Goal: Task Accomplishment & Management: Manage account settings

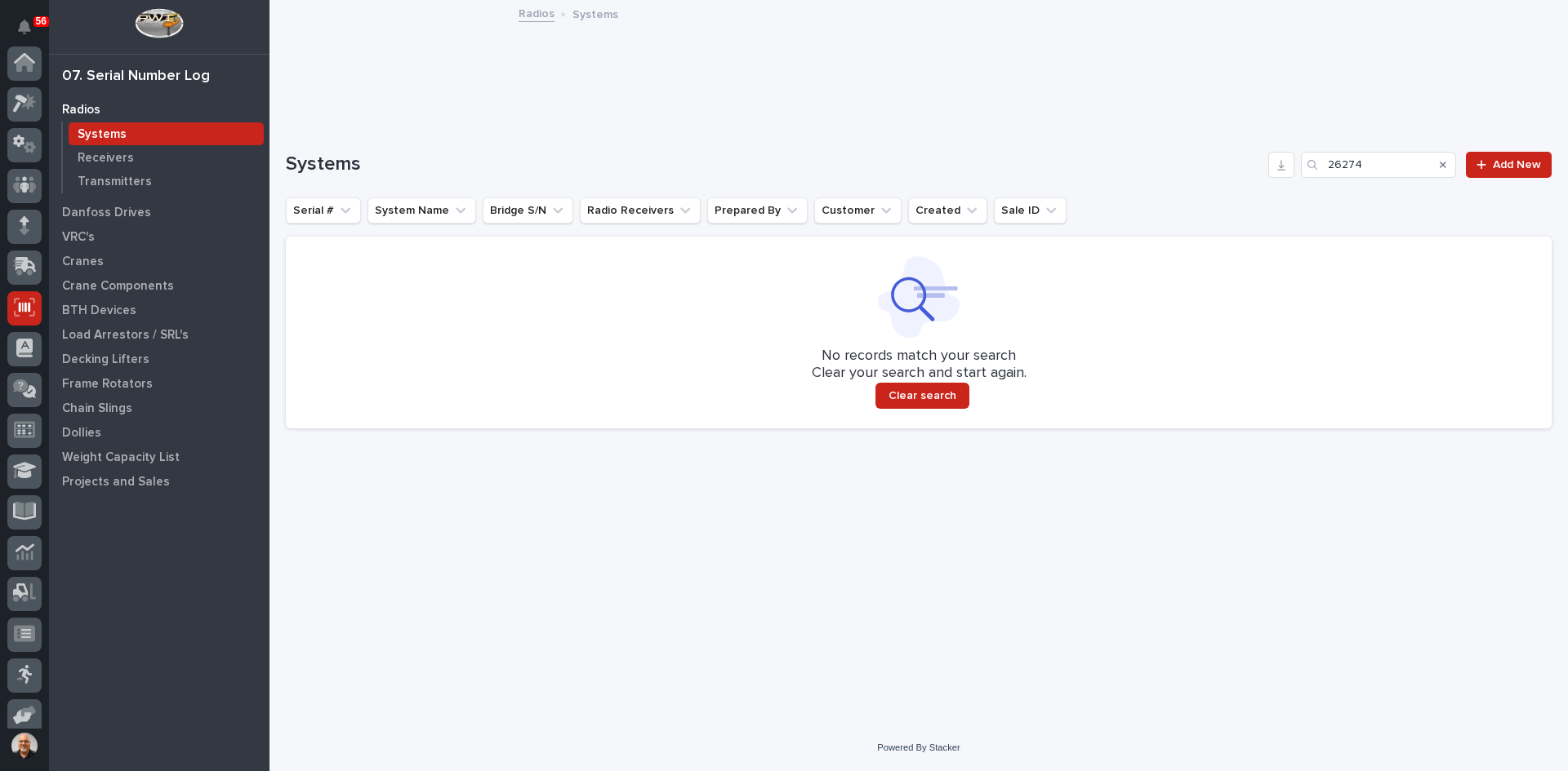
scroll to position [134, 0]
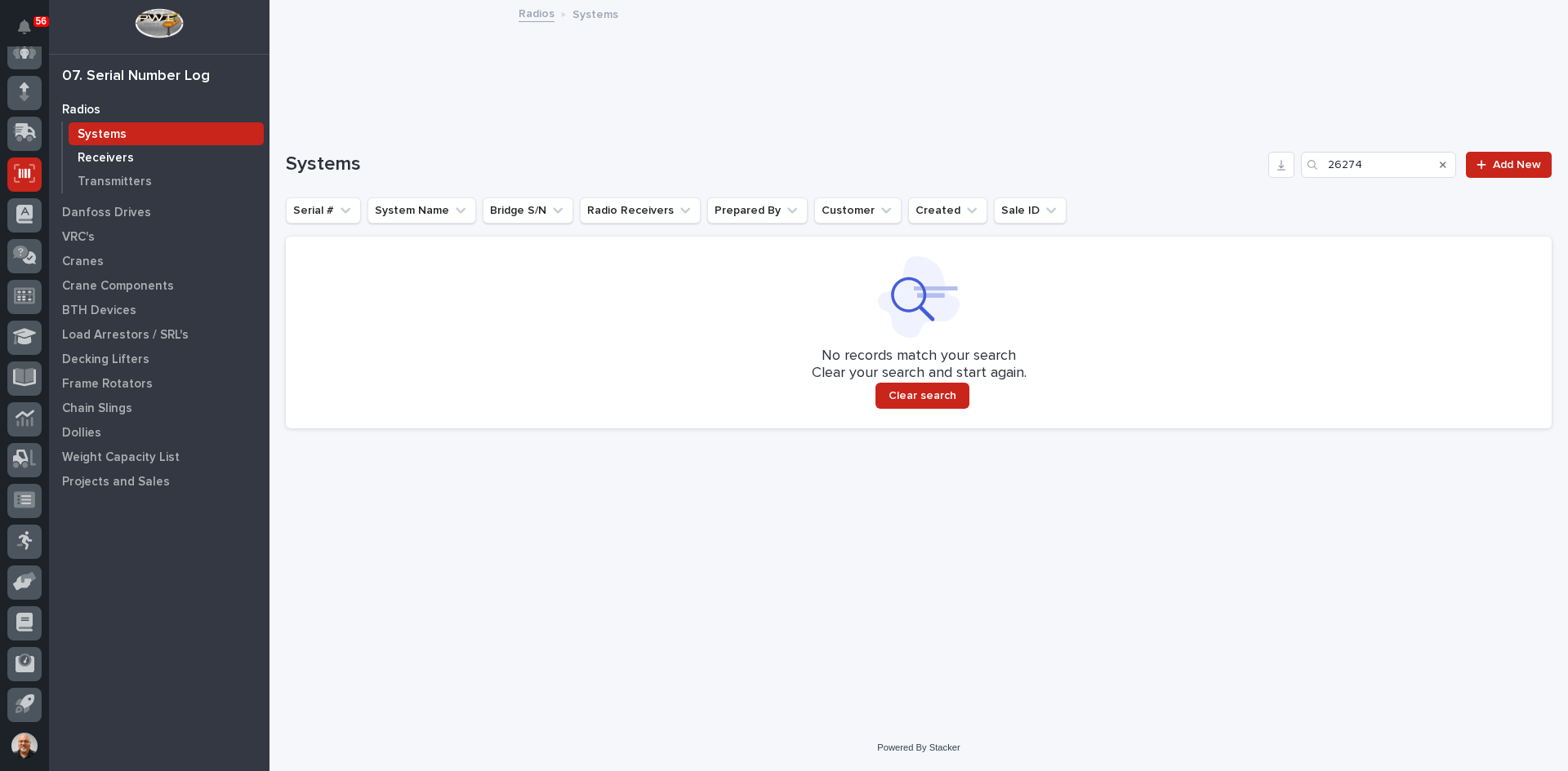
click at [116, 159] on p "Receivers" at bounding box center [105, 157] width 56 height 14
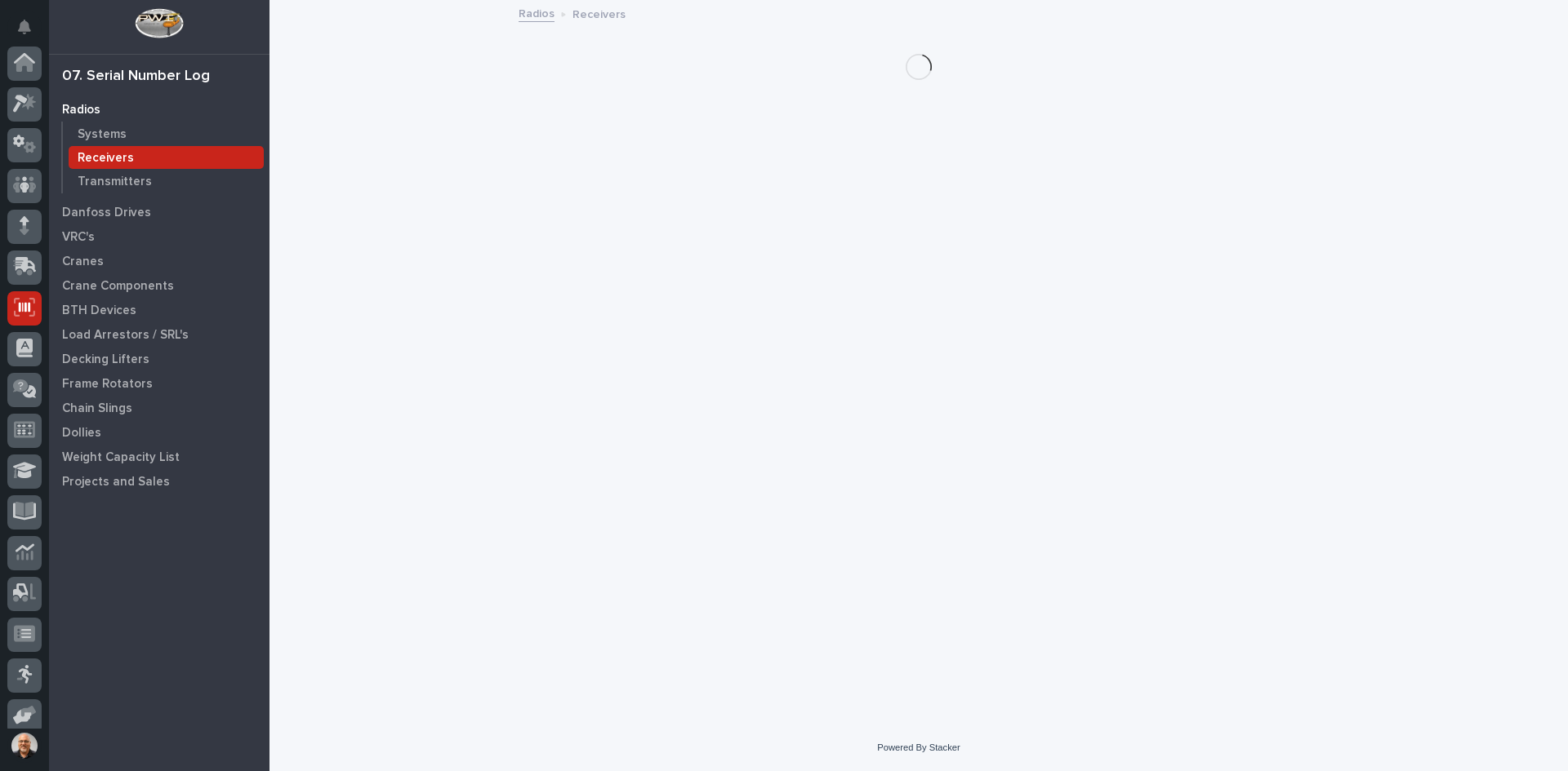
scroll to position [134, 0]
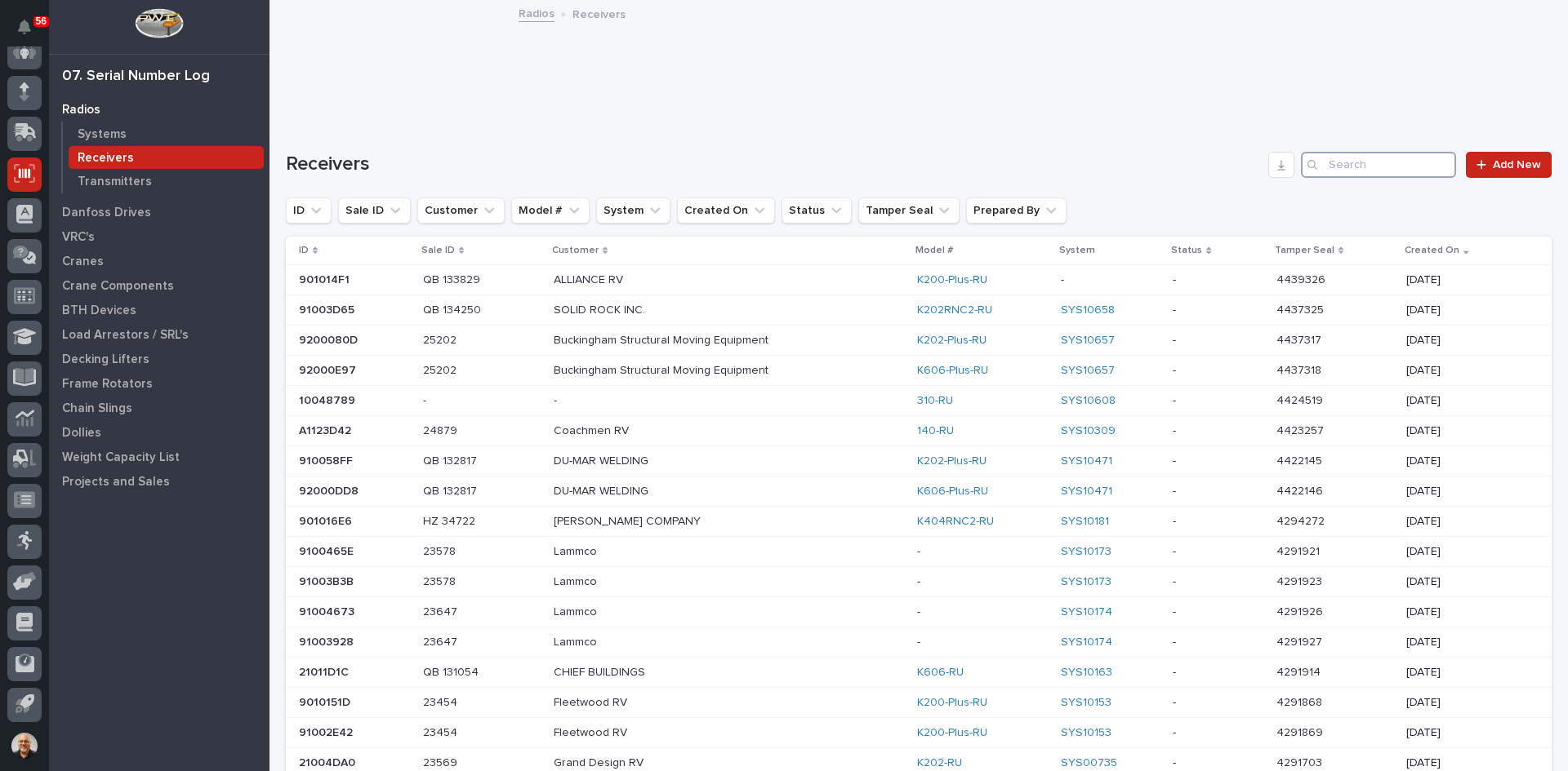
click at [1335, 168] on input "Search" at bounding box center [1379, 164] width 155 height 26
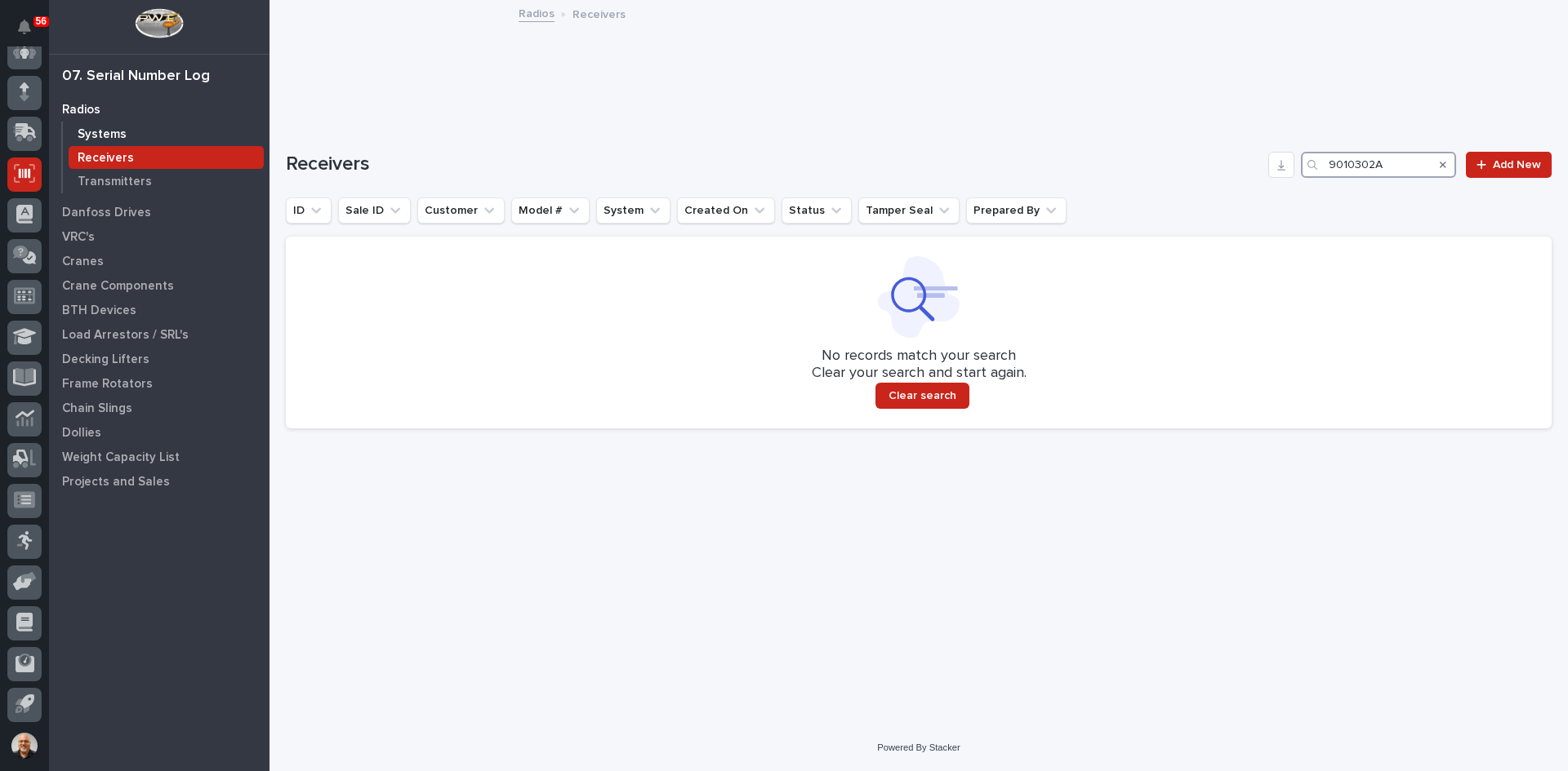
type input "9010302A"
click at [99, 130] on p "Systems" at bounding box center [101, 134] width 49 height 14
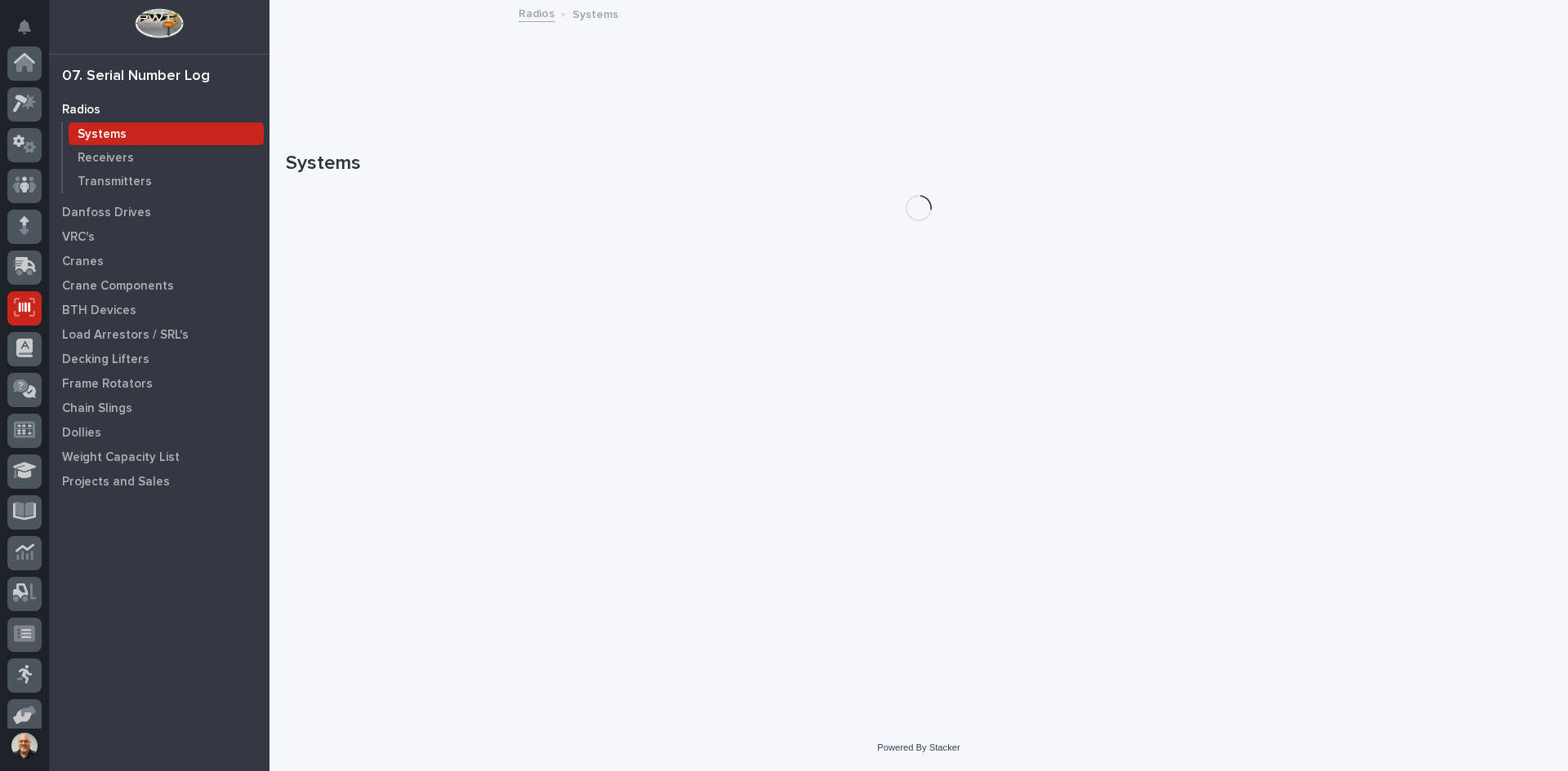
scroll to position [134, 0]
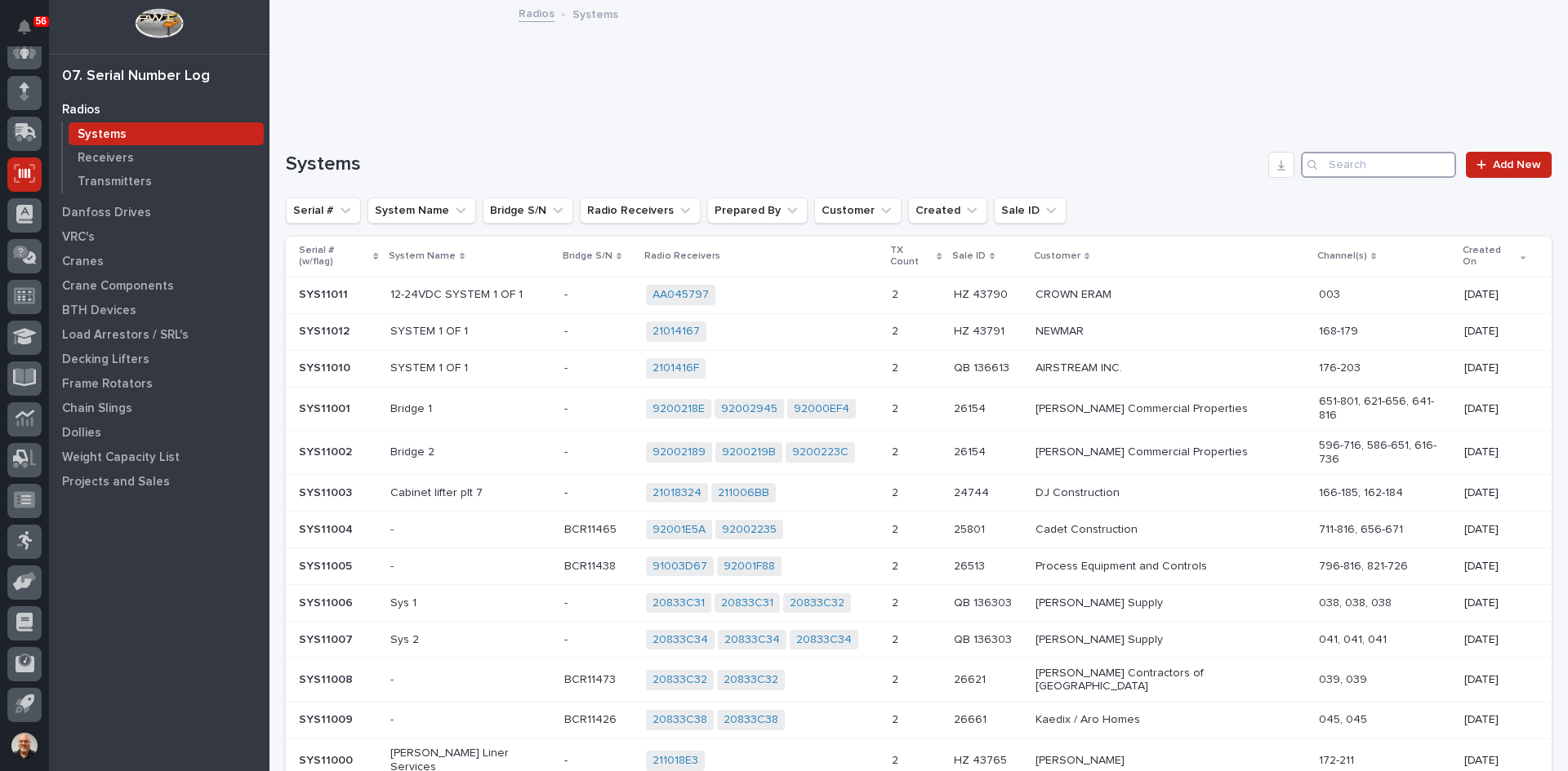
click at [1330, 162] on input "Search" at bounding box center [1379, 164] width 155 height 26
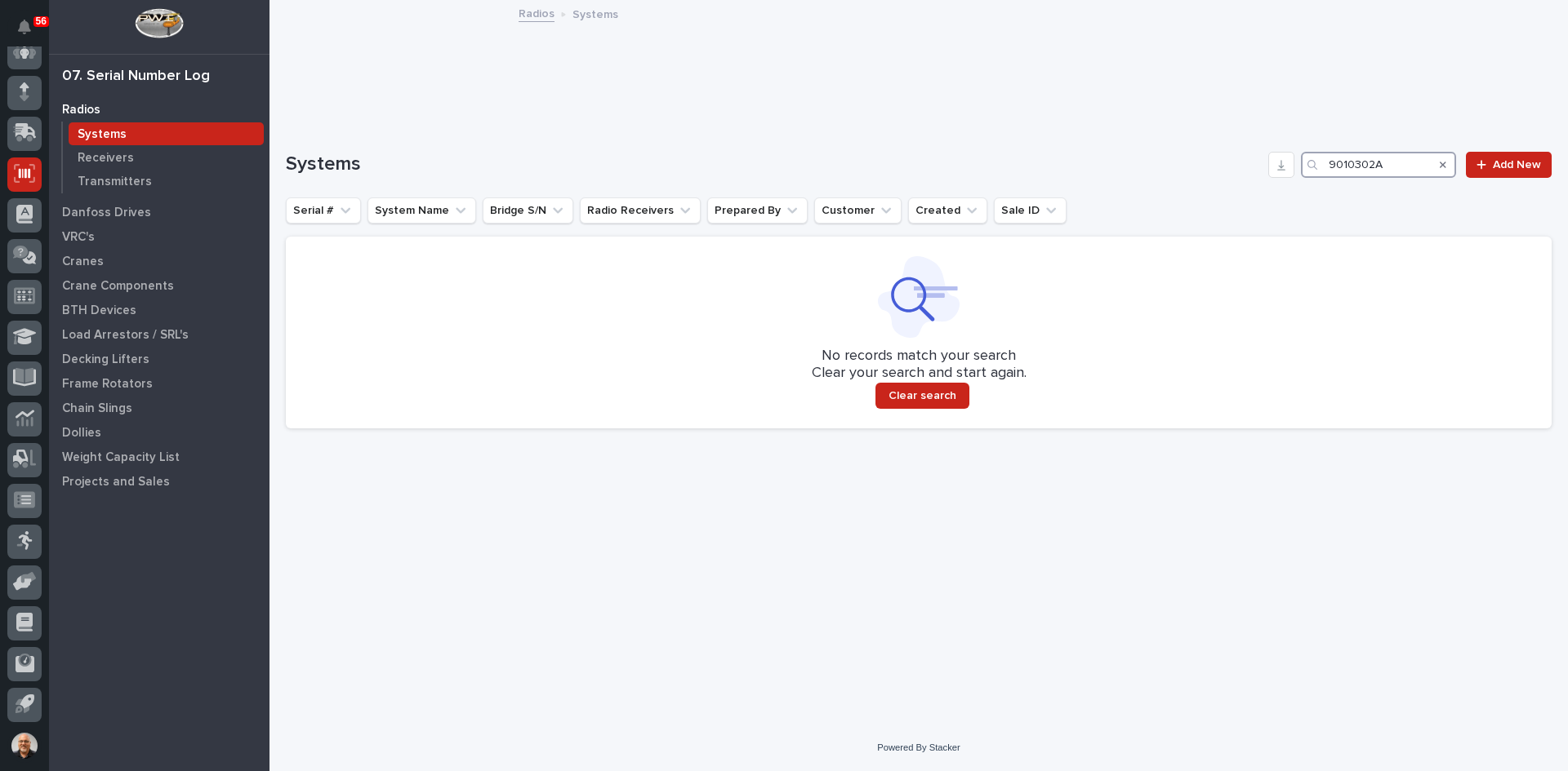
type input "9010302A"
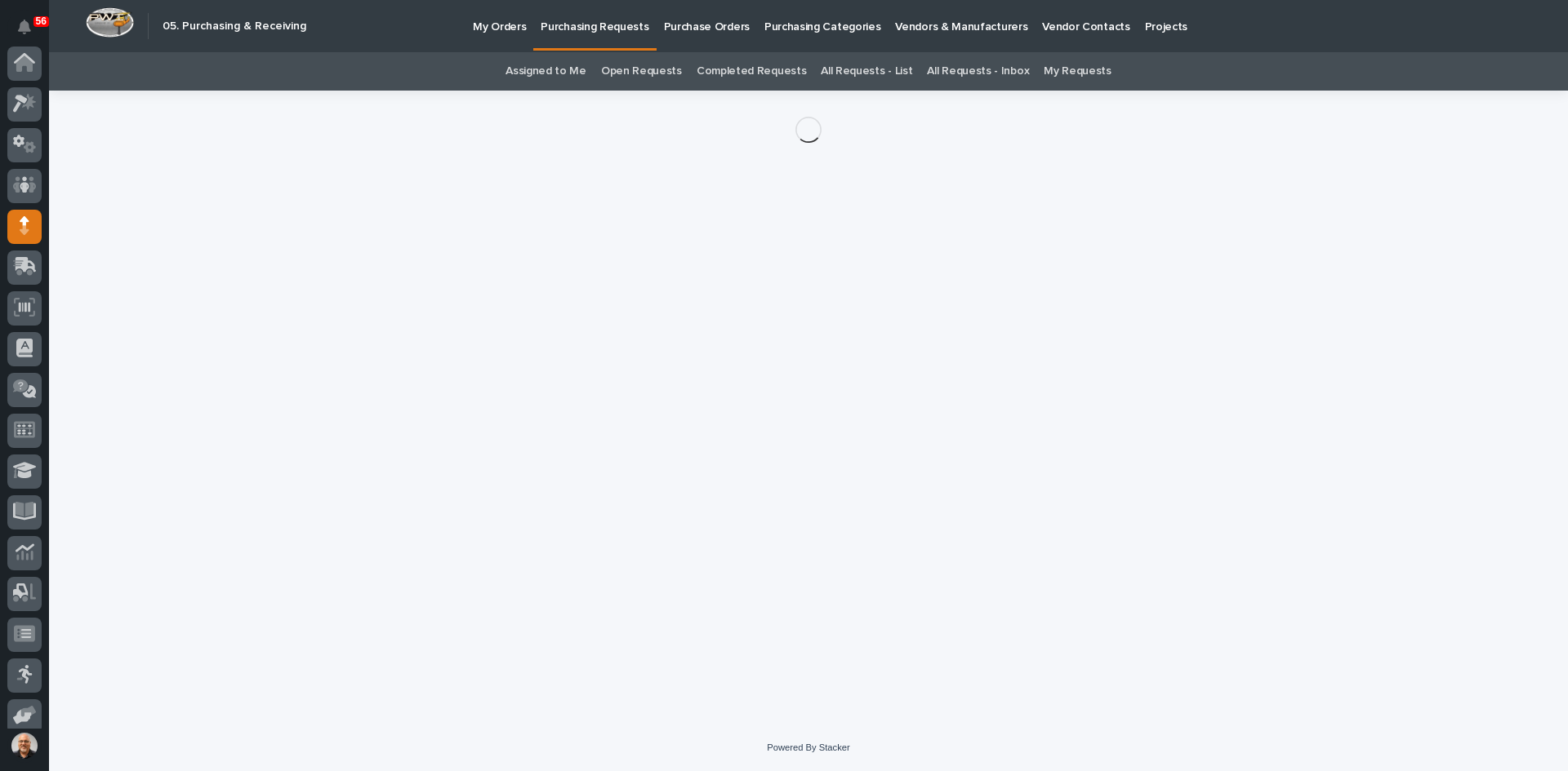
scroll to position [134, 0]
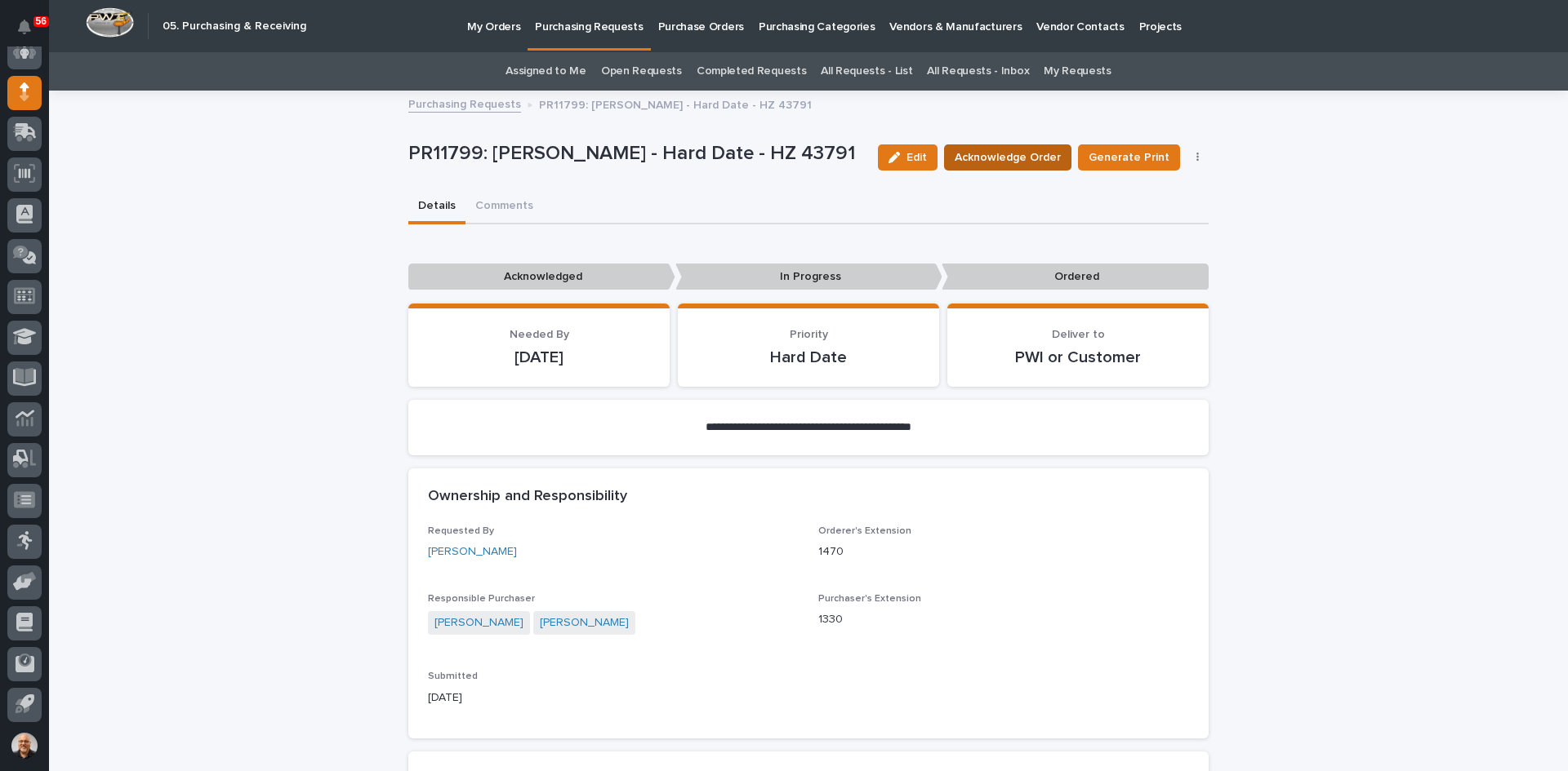
click at [999, 150] on span "Acknowledge Order" at bounding box center [1008, 157] width 106 height 16
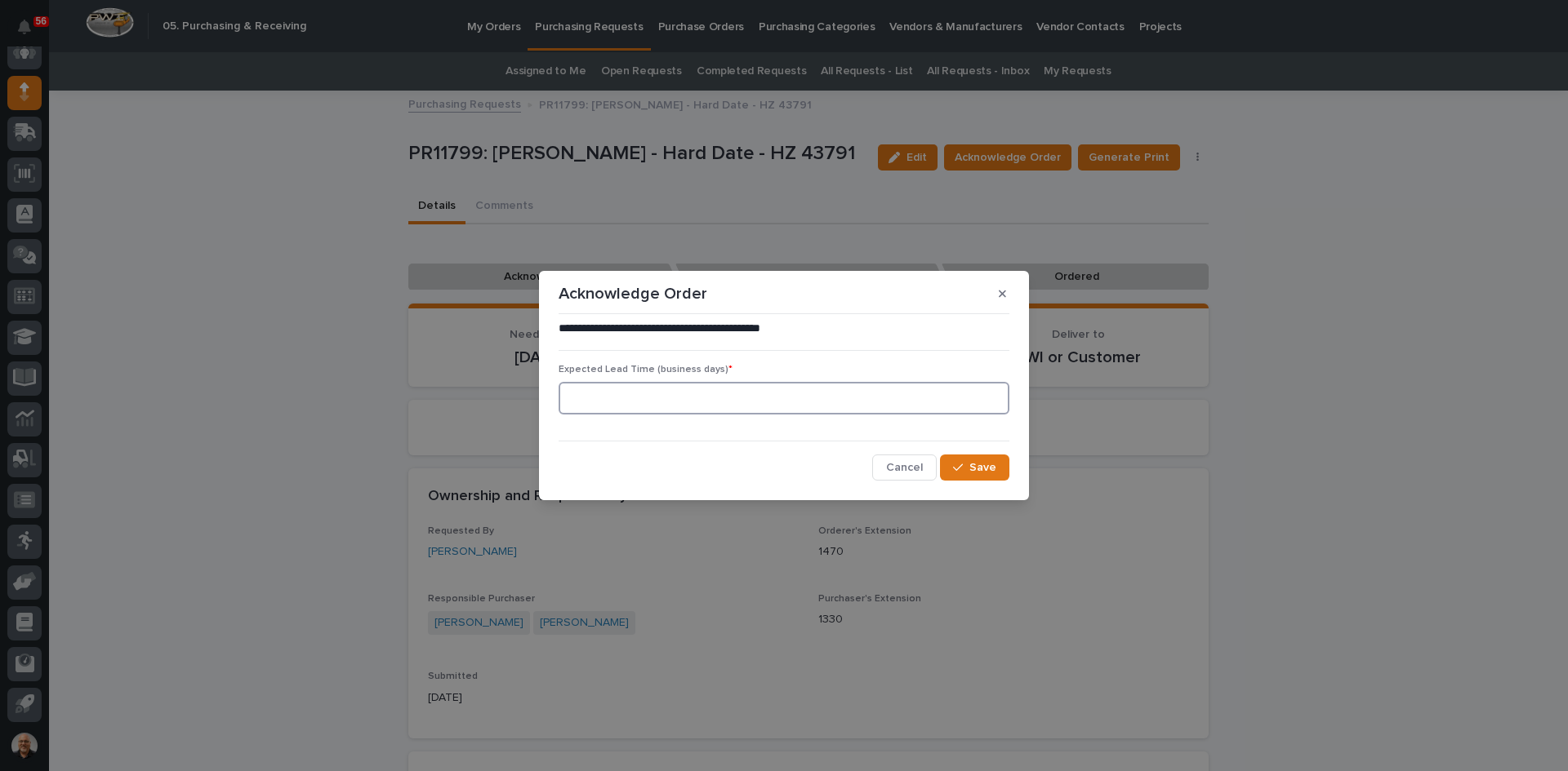
click at [637, 397] on input at bounding box center [784, 399] width 451 height 33
type input "0"
click at [982, 469] on span "Save" at bounding box center [983, 468] width 27 height 12
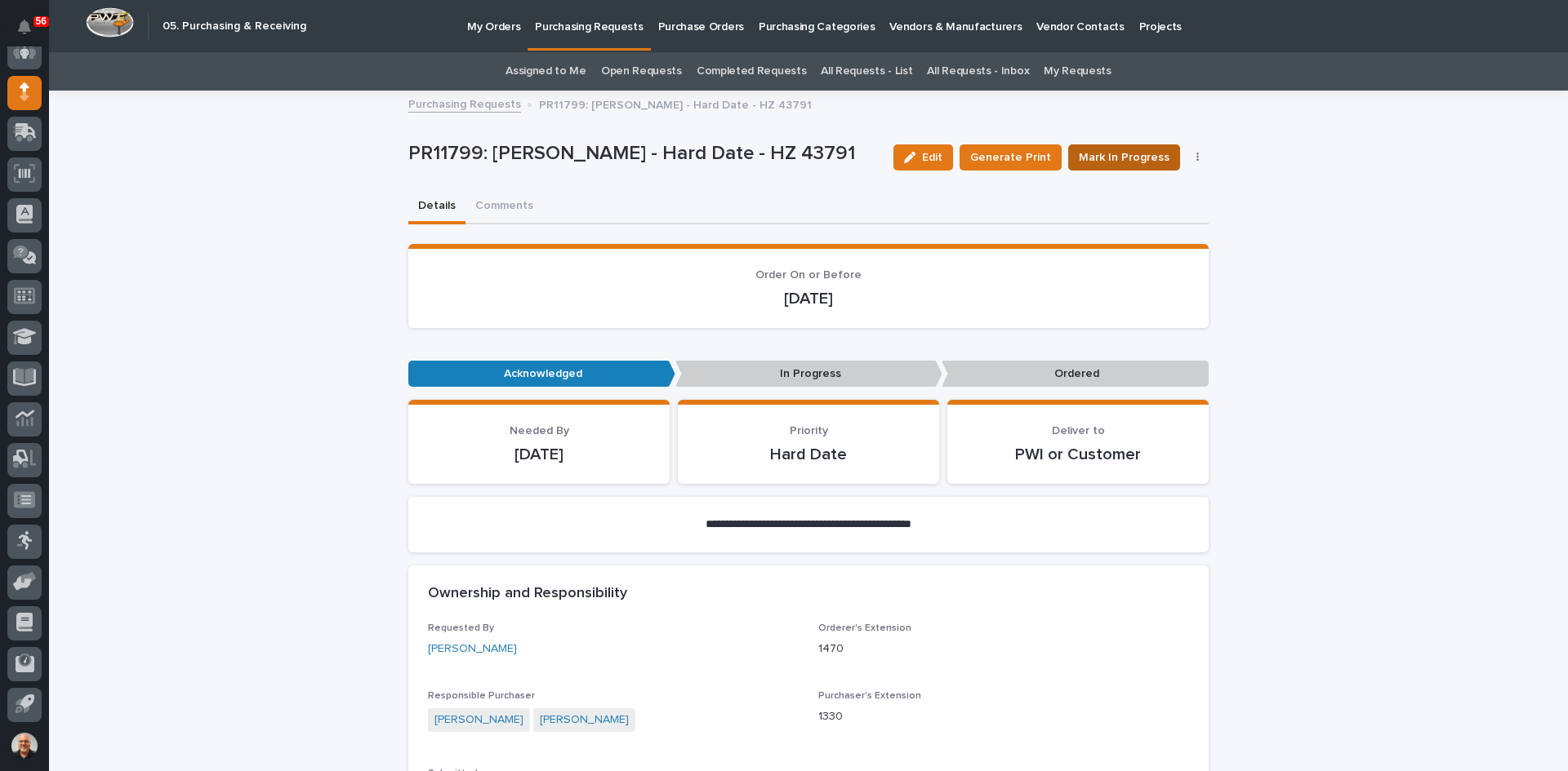
click at [1119, 153] on span "Mark In Progress" at bounding box center [1124, 157] width 91 height 16
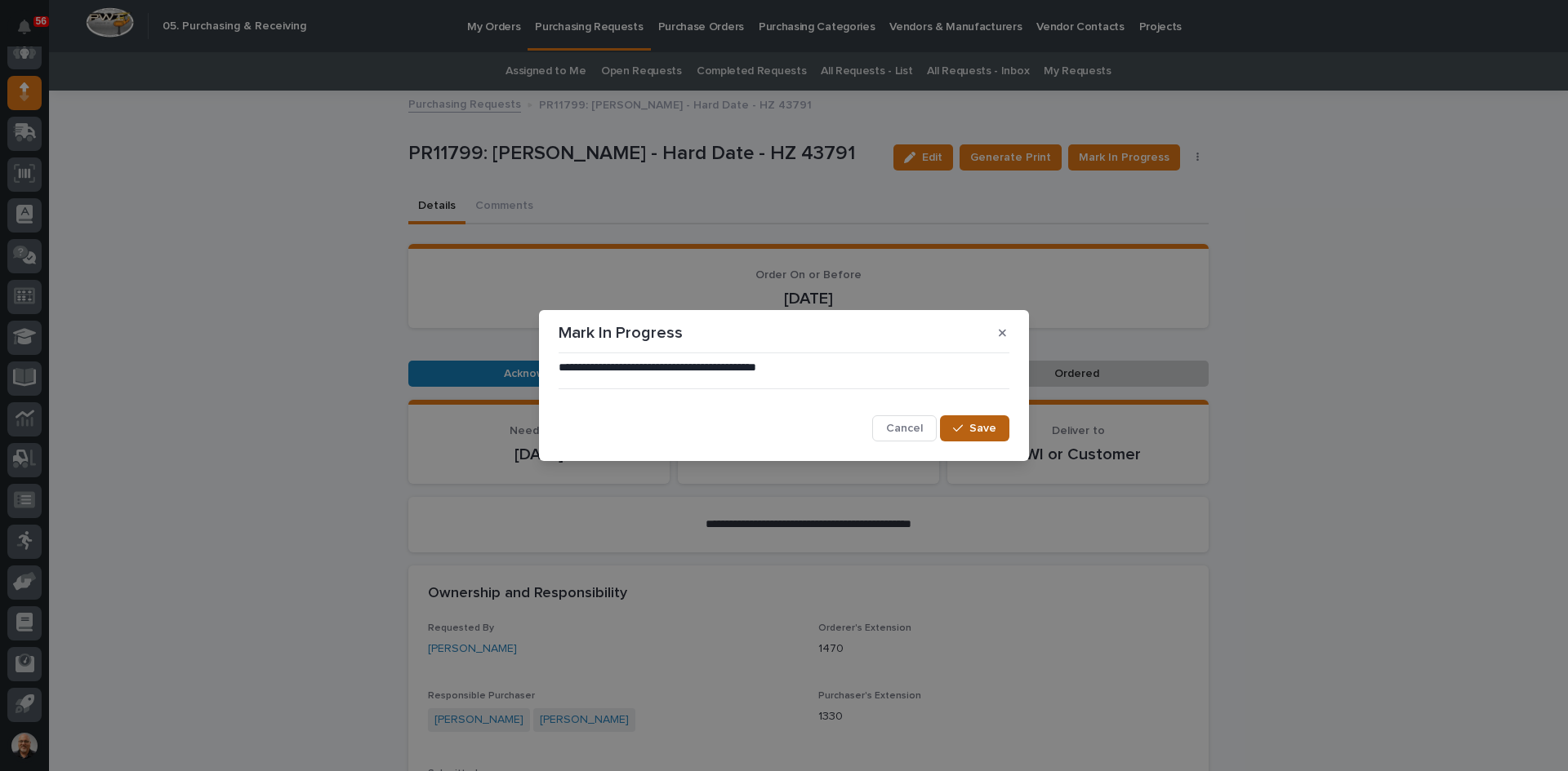
click at [967, 423] on div "button" at bounding box center [961, 428] width 16 height 12
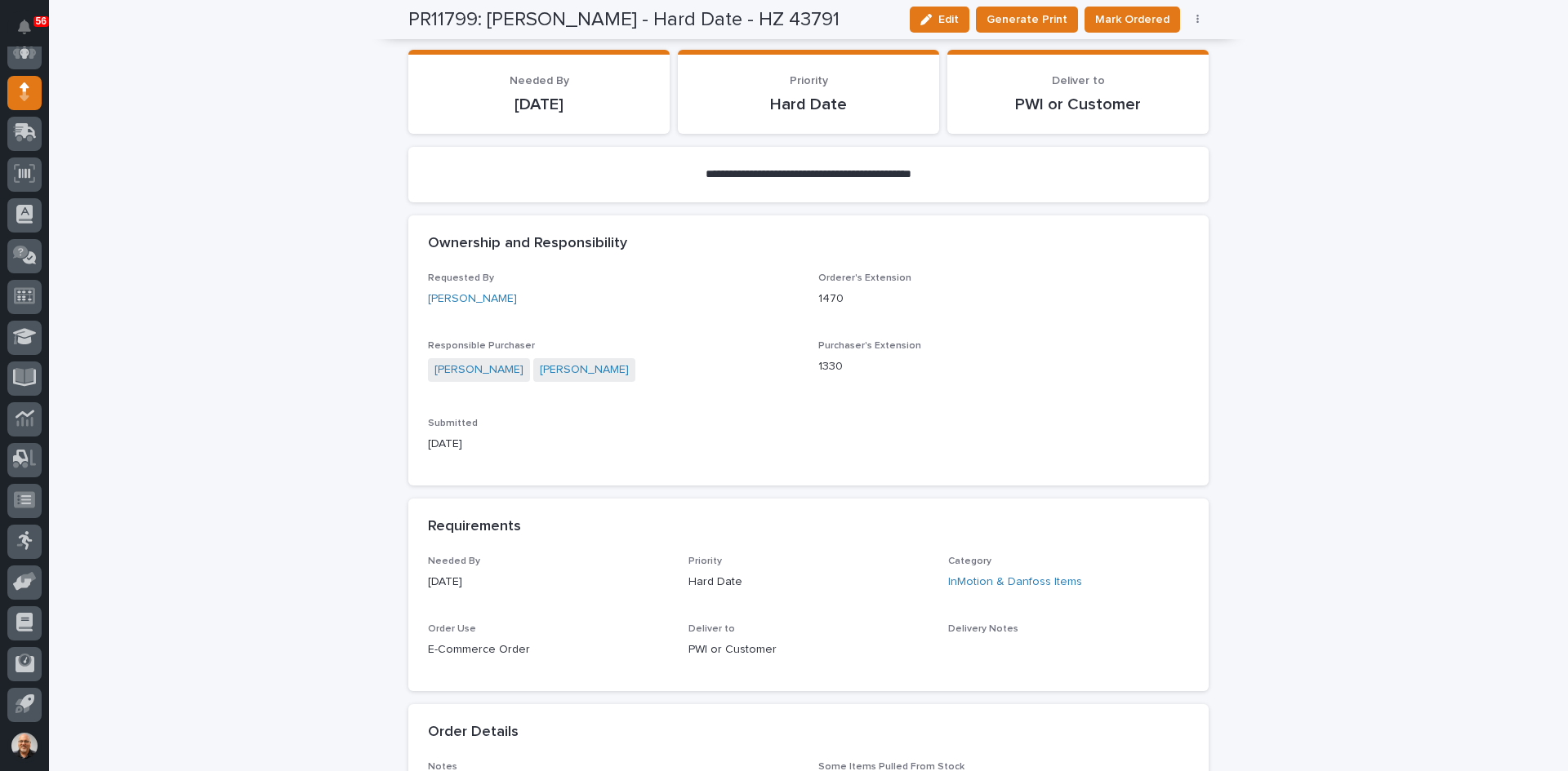
scroll to position [0, 0]
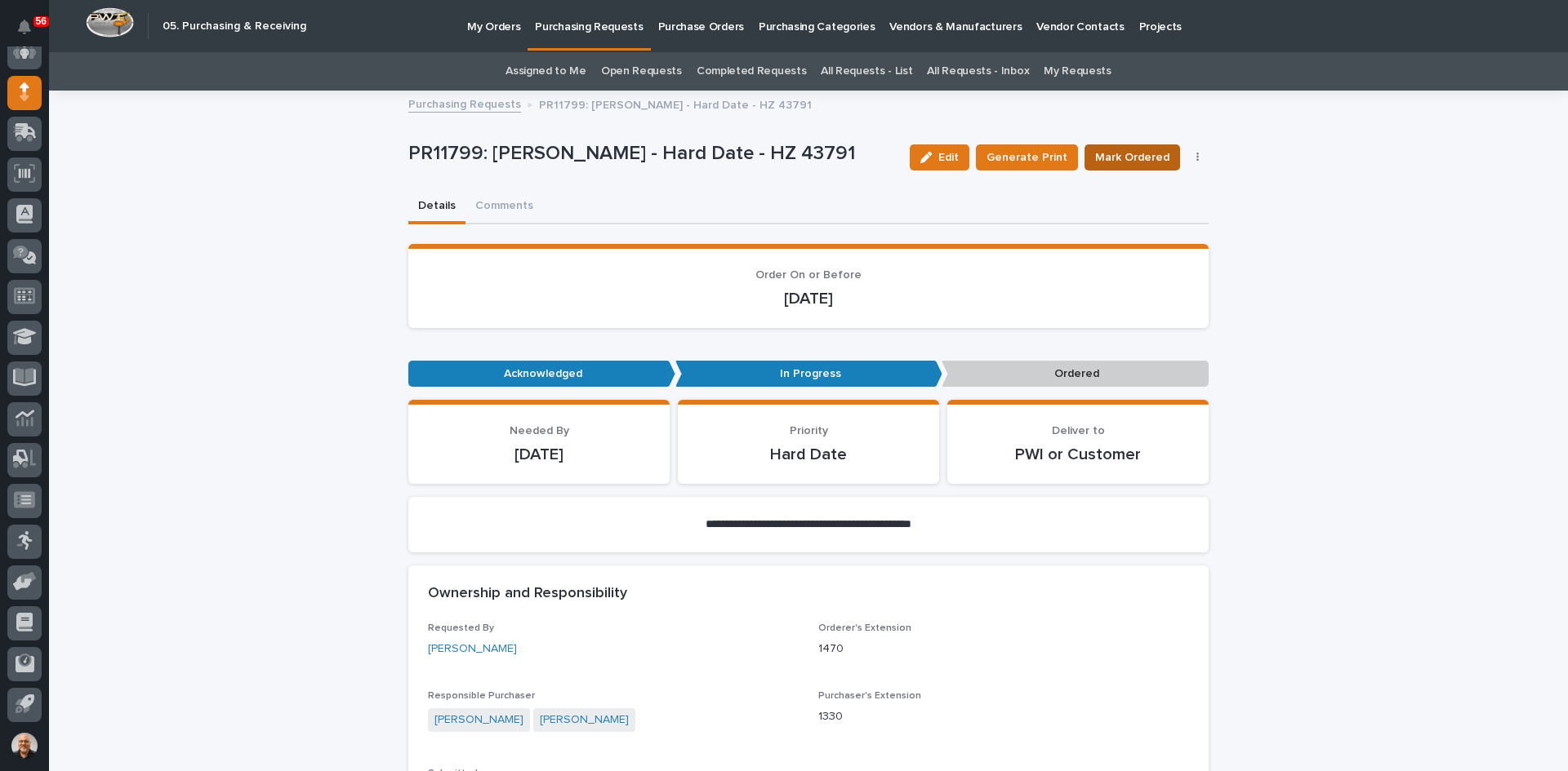
click at [1116, 152] on span "Mark Ordered" at bounding box center [1132, 157] width 74 height 16
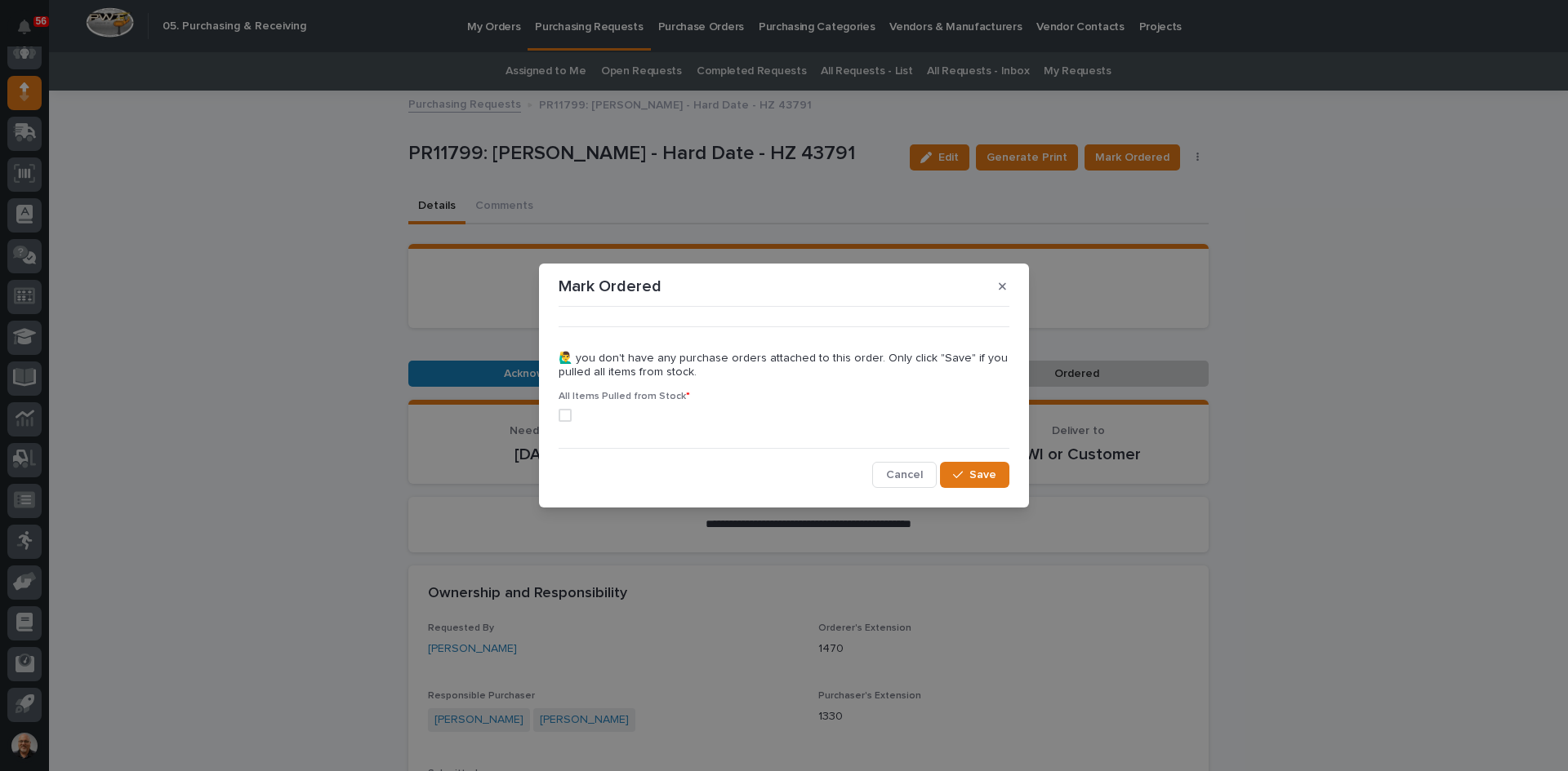
click at [565, 410] on span at bounding box center [566, 416] width 14 height 14
click at [975, 483] on button "Save" at bounding box center [975, 475] width 70 height 26
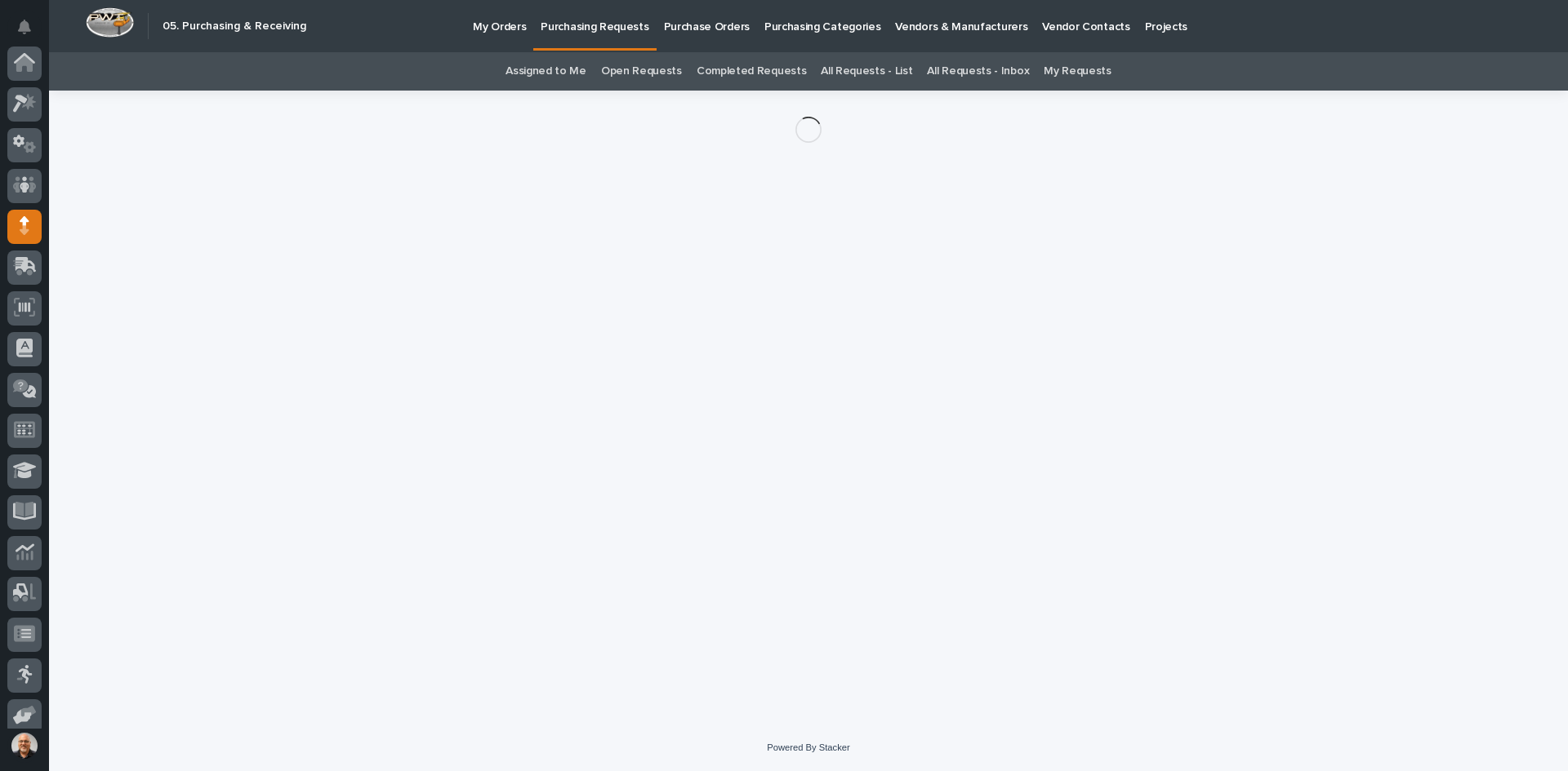
scroll to position [134, 0]
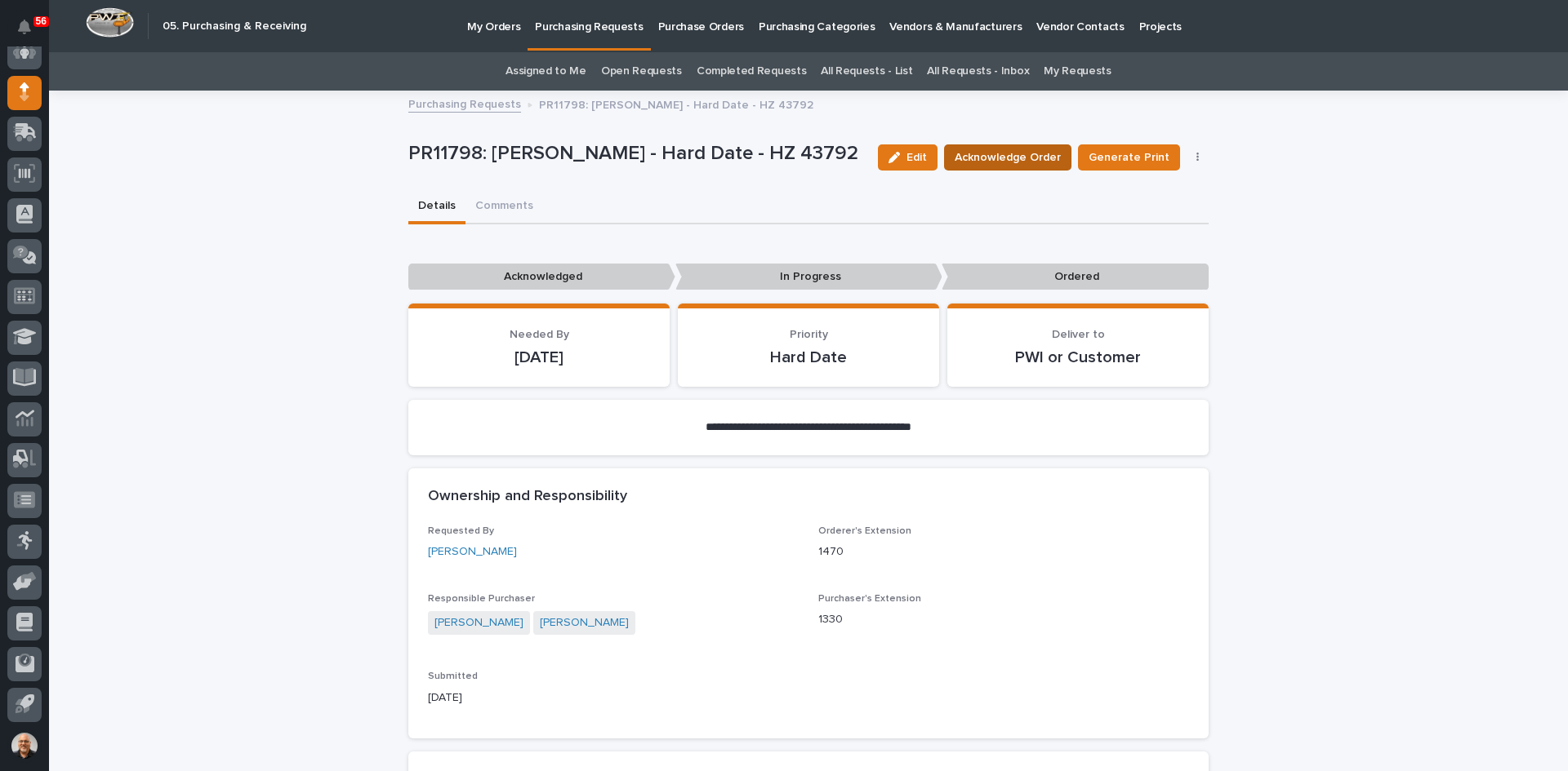
click at [1020, 156] on span "Acknowledge Order" at bounding box center [1008, 157] width 106 height 16
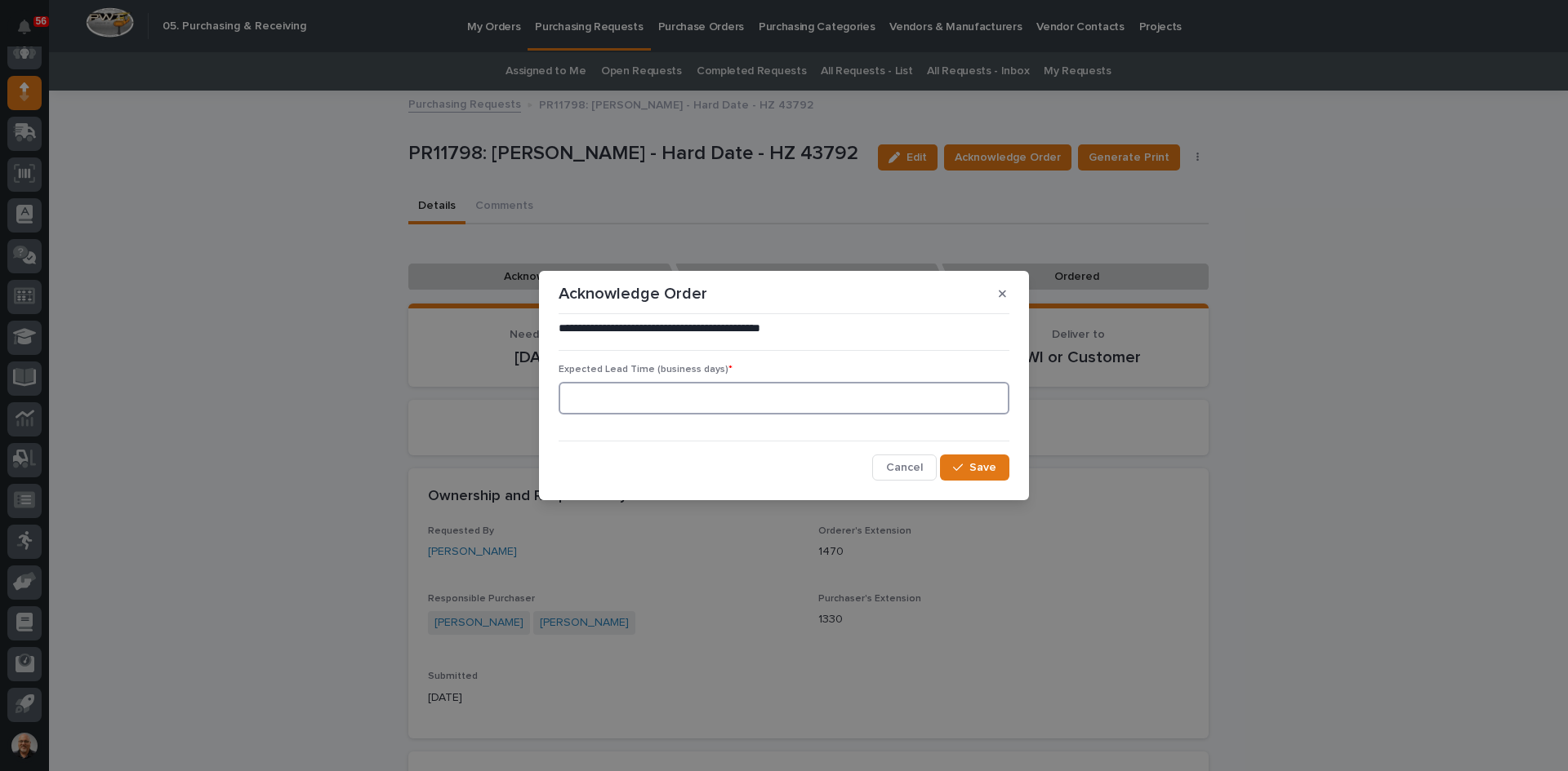
click at [803, 402] on input at bounding box center [784, 399] width 451 height 33
type input "0"
click at [987, 470] on span "Save" at bounding box center [983, 468] width 27 height 12
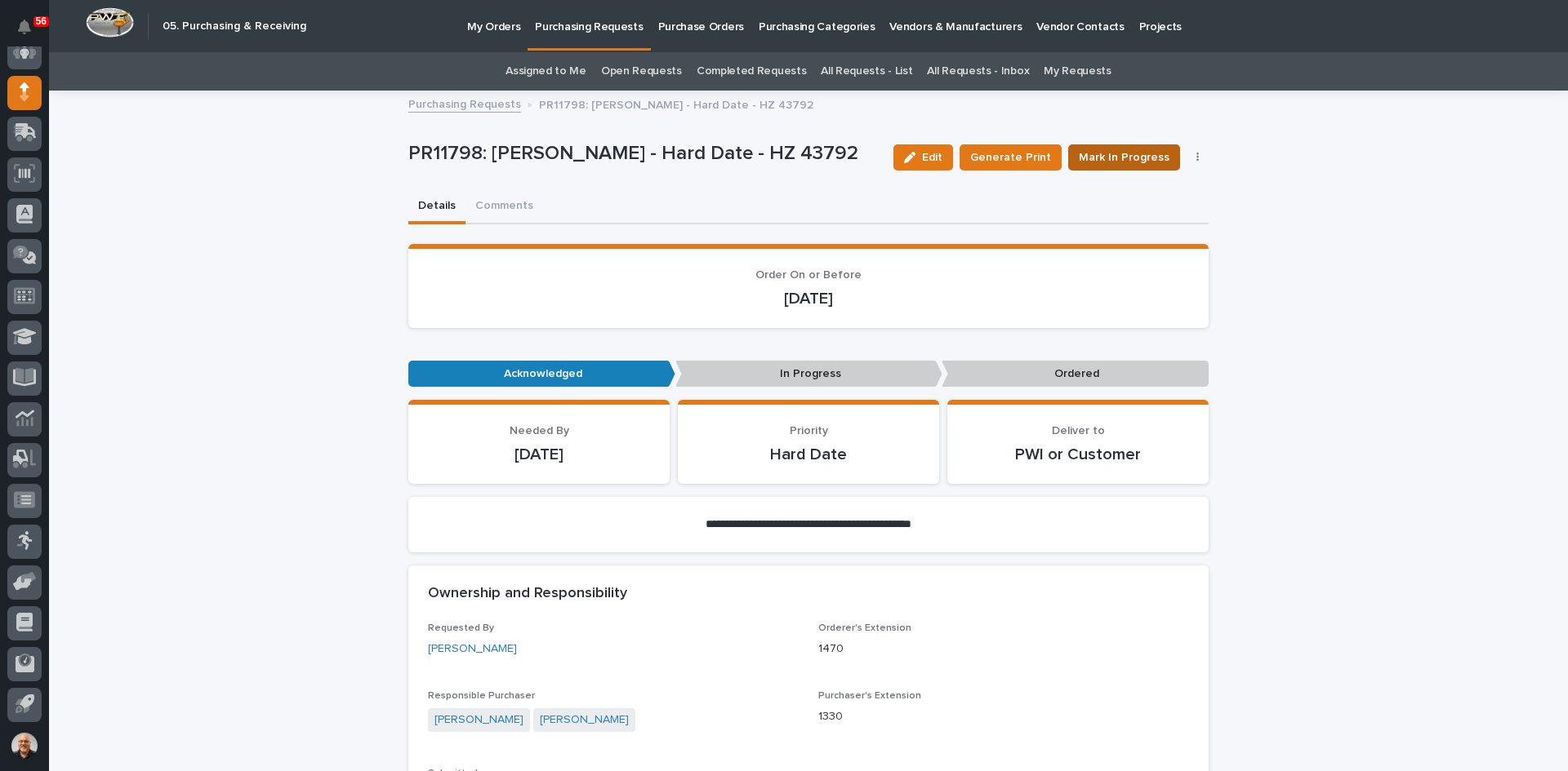
click at [1121, 153] on span "Mark In Progress" at bounding box center [1124, 157] width 91 height 16
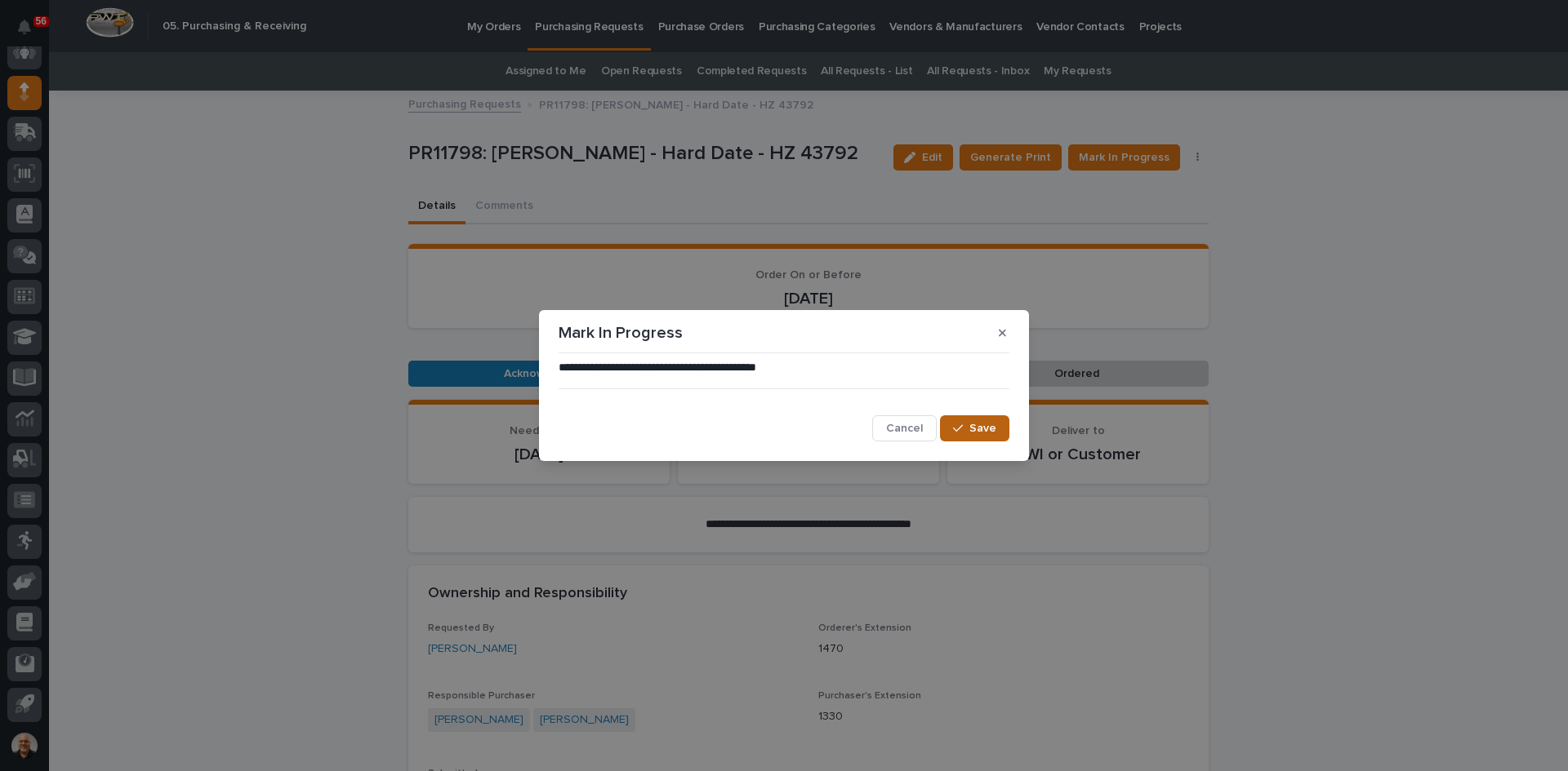
click at [978, 423] on span "Save" at bounding box center [983, 428] width 27 height 12
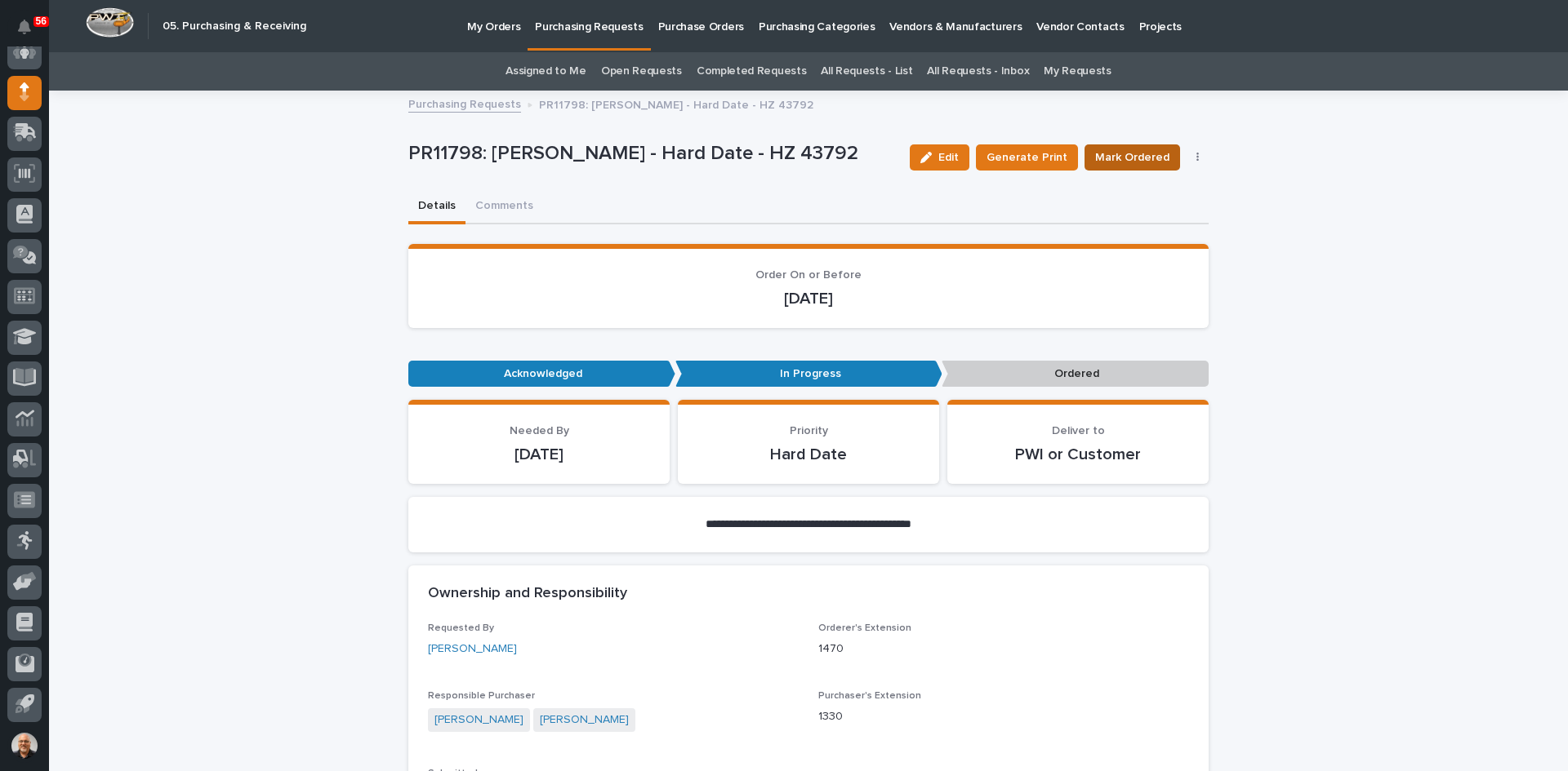
click at [1129, 152] on span "Mark Ordered" at bounding box center [1132, 157] width 74 height 16
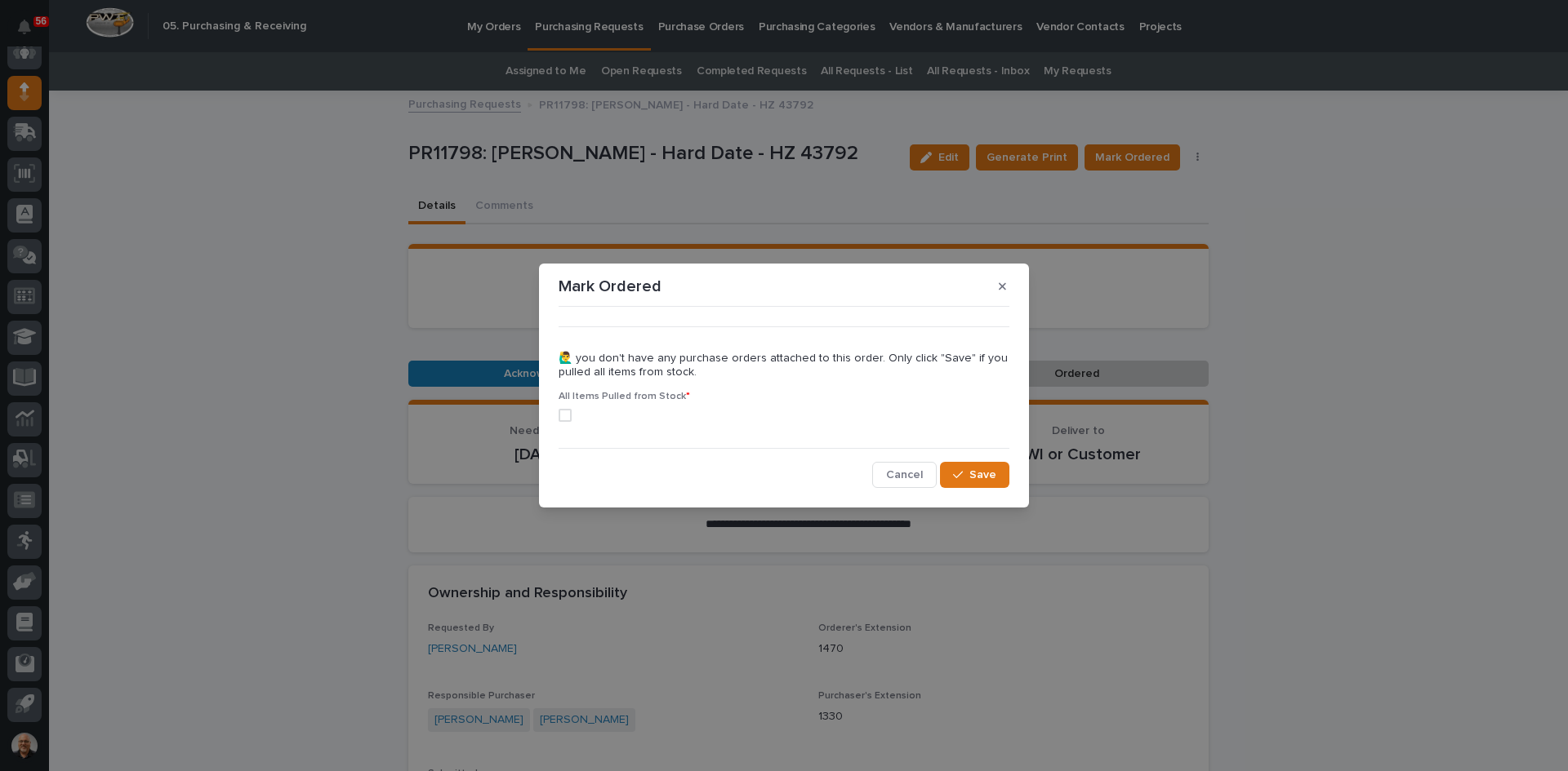
click at [567, 414] on span at bounding box center [566, 416] width 14 height 14
click at [983, 477] on span "Save" at bounding box center [983, 475] width 27 height 12
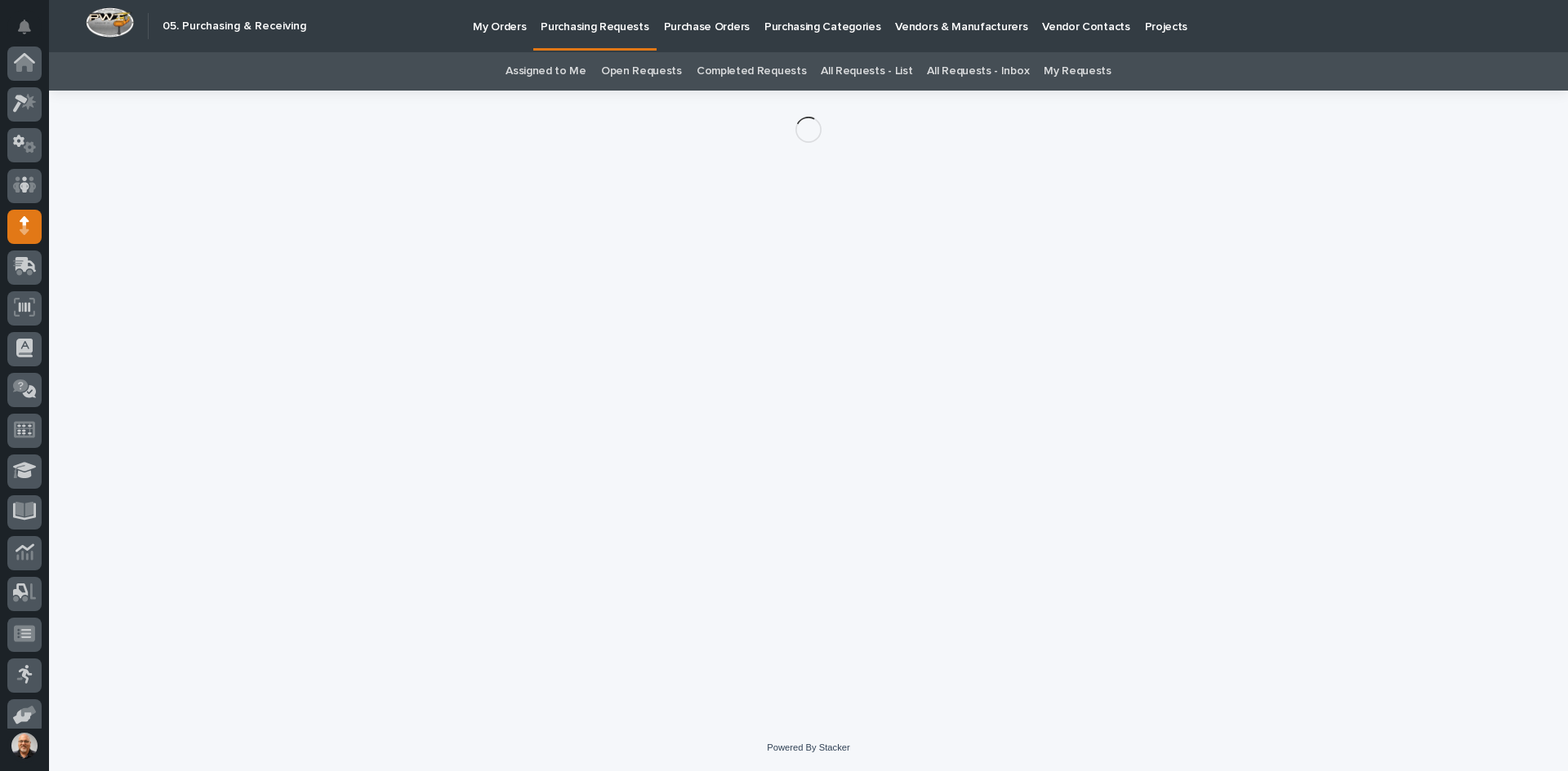
scroll to position [134, 0]
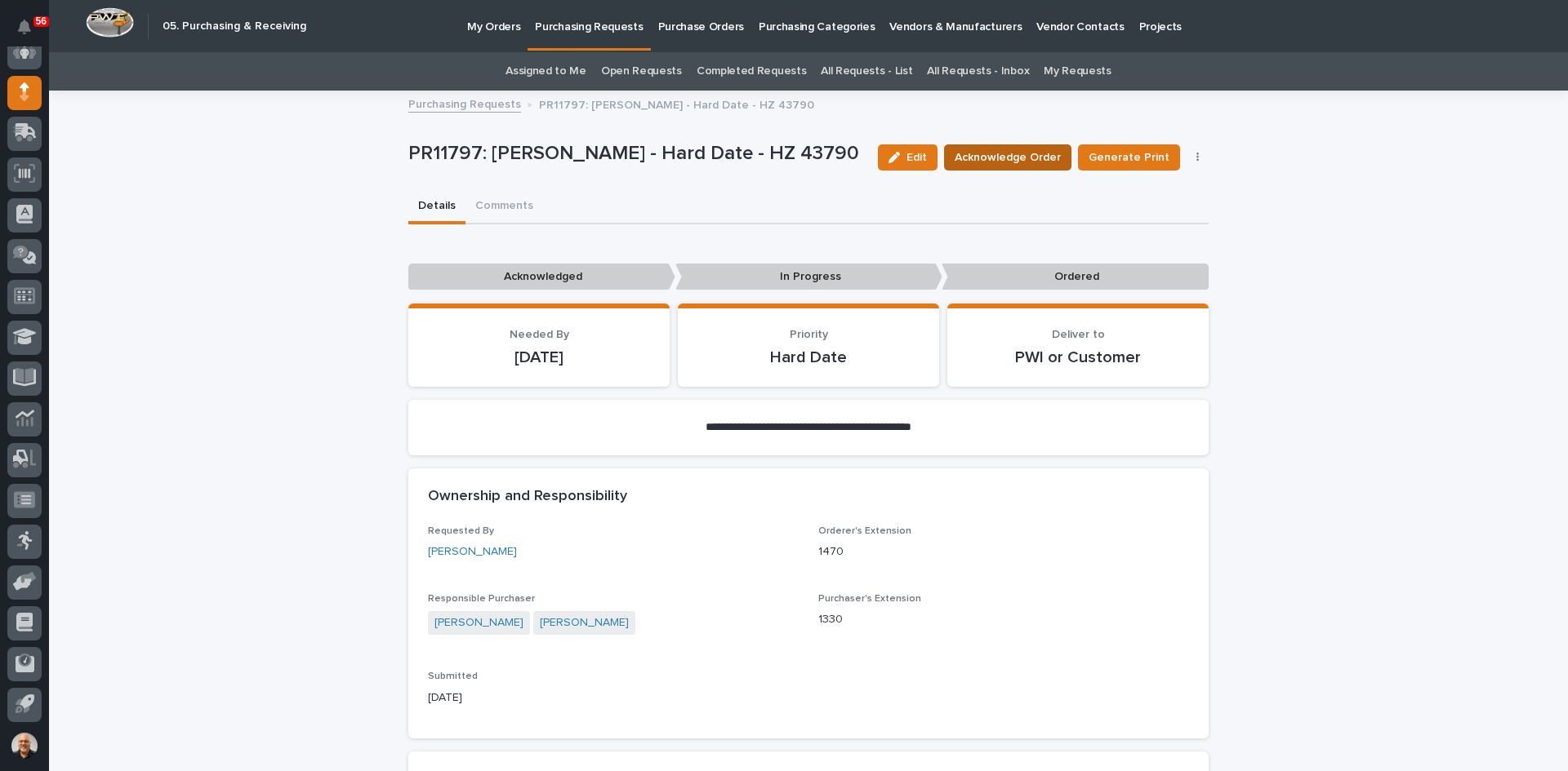
click at [1001, 156] on span "Acknowledge Order" at bounding box center [1008, 157] width 106 height 16
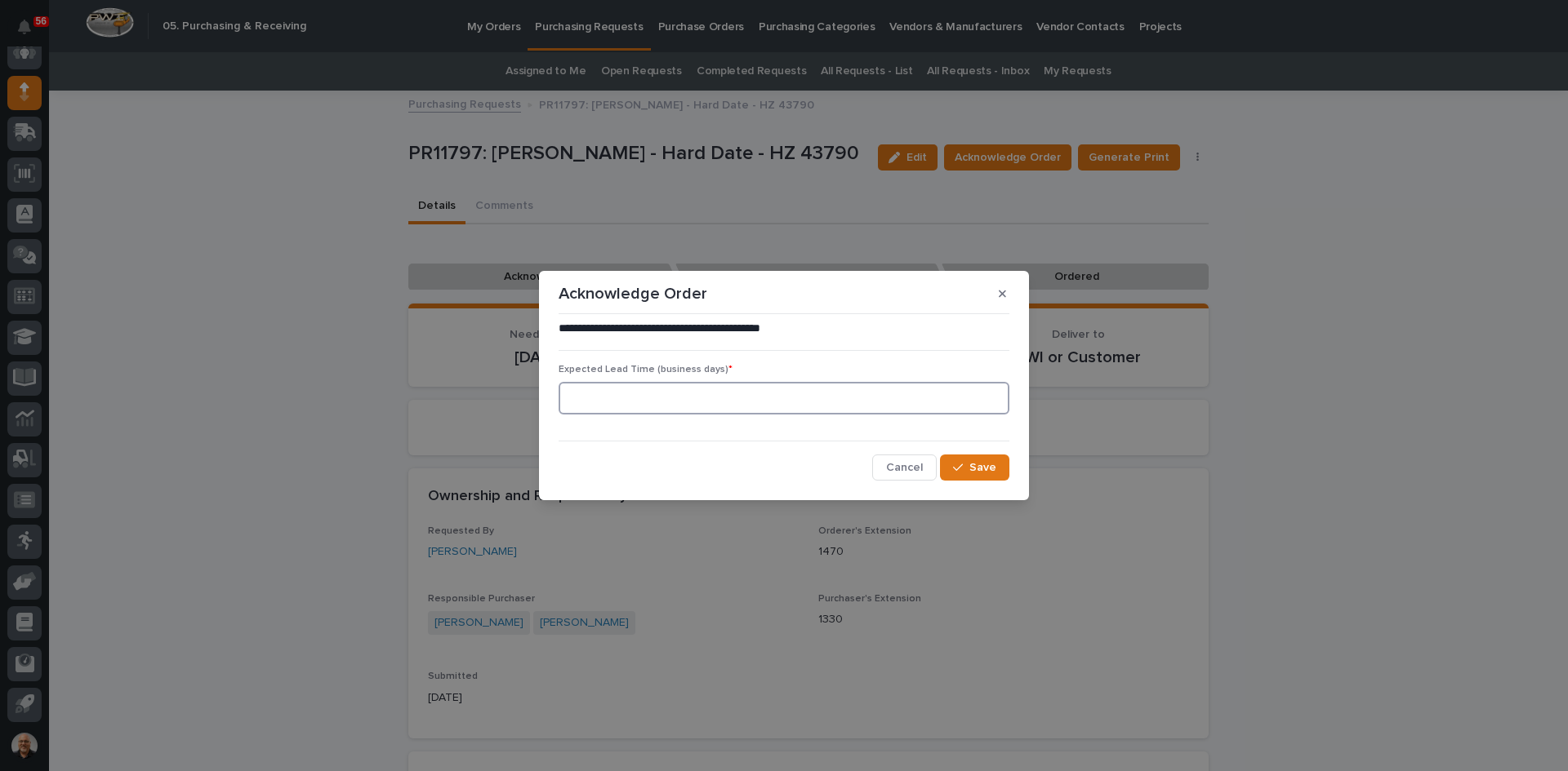
click at [676, 389] on input at bounding box center [784, 399] width 451 height 33
type input "0"
click at [984, 466] on span "Save" at bounding box center [983, 468] width 27 height 12
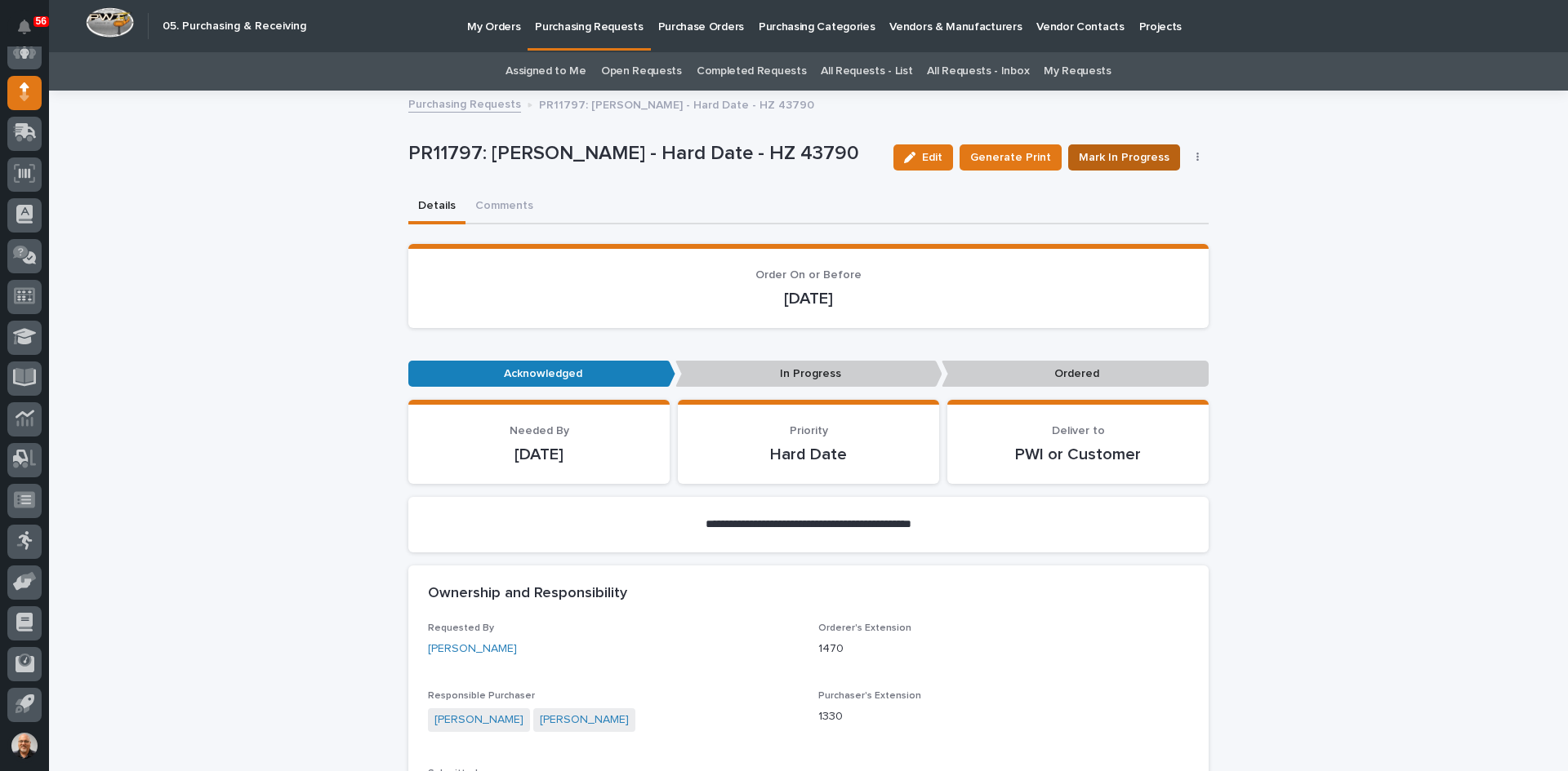
click at [1116, 161] on span "Mark In Progress" at bounding box center [1124, 157] width 91 height 16
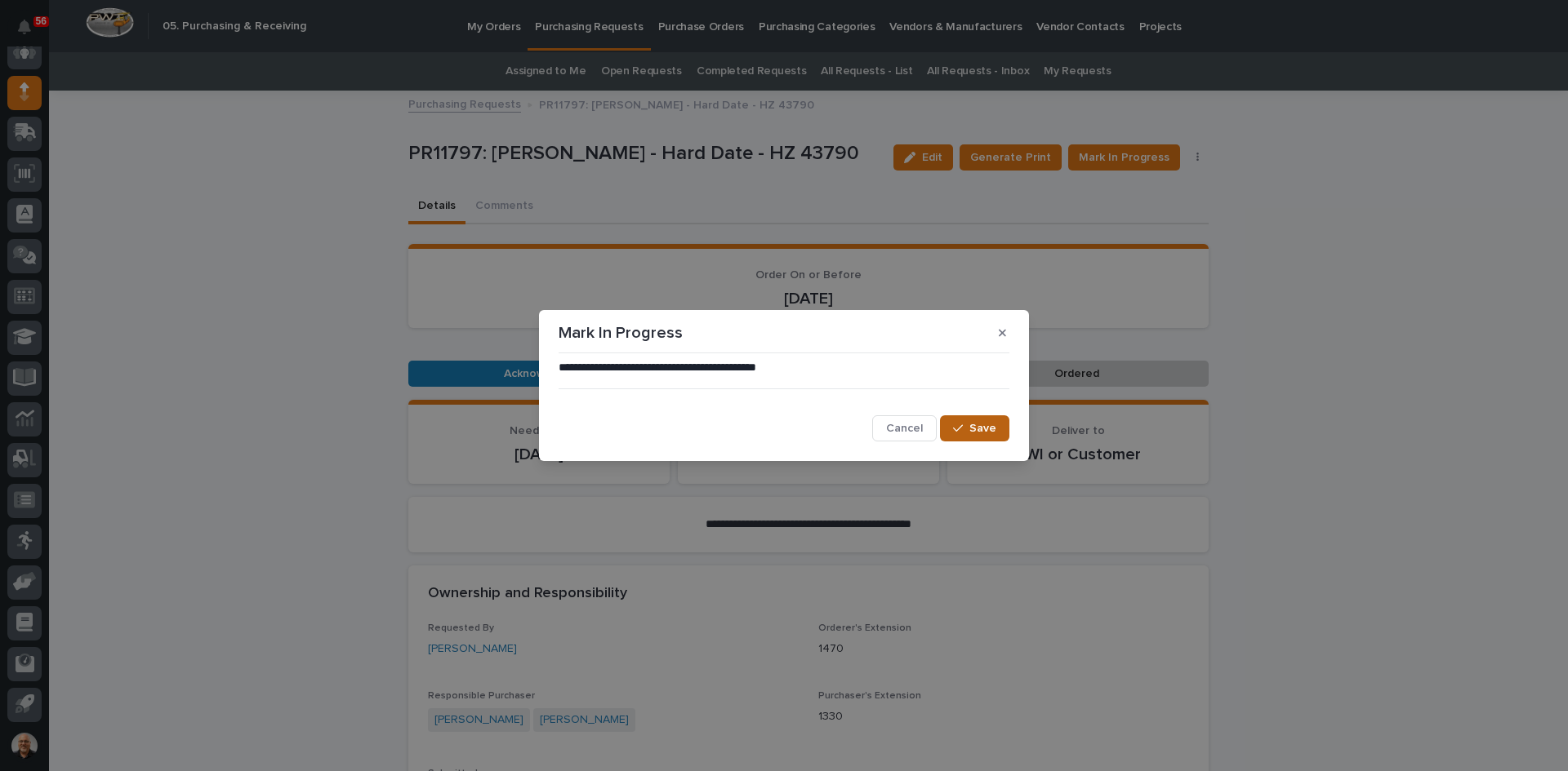
click at [975, 430] on span "Save" at bounding box center [983, 428] width 27 height 12
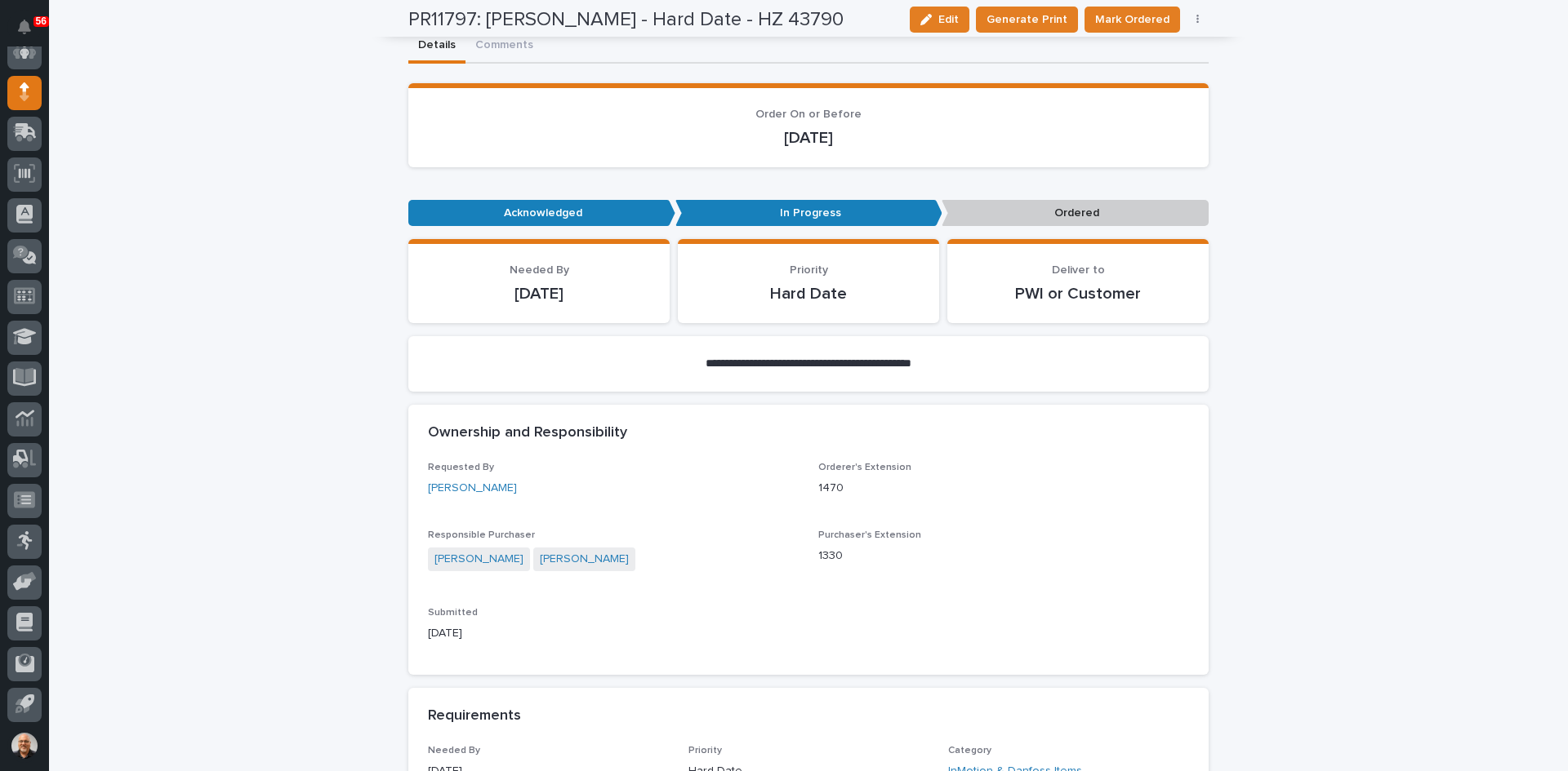
scroll to position [82, 0]
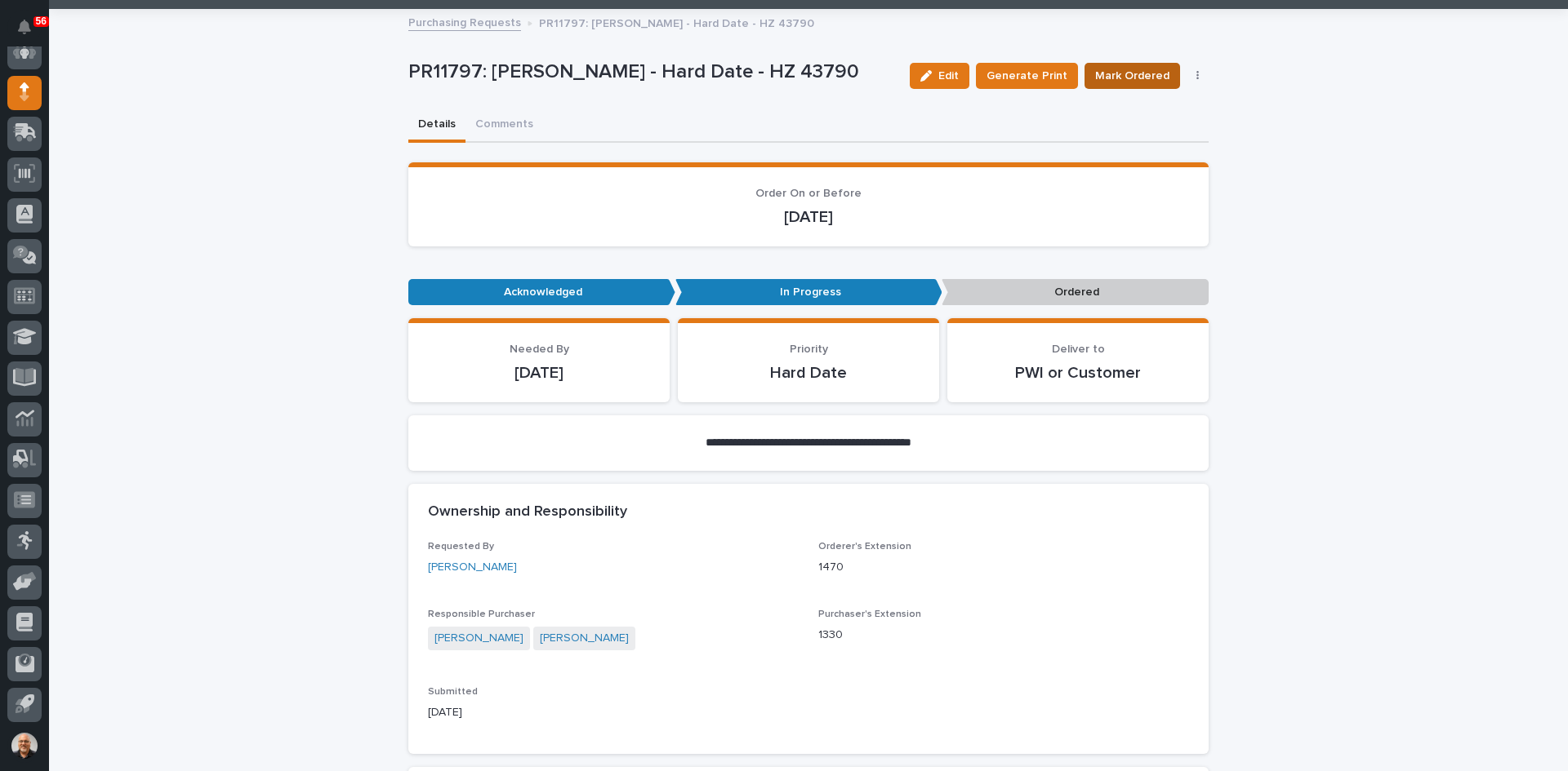
click at [1129, 75] on span "Mark Ordered" at bounding box center [1132, 75] width 74 height 16
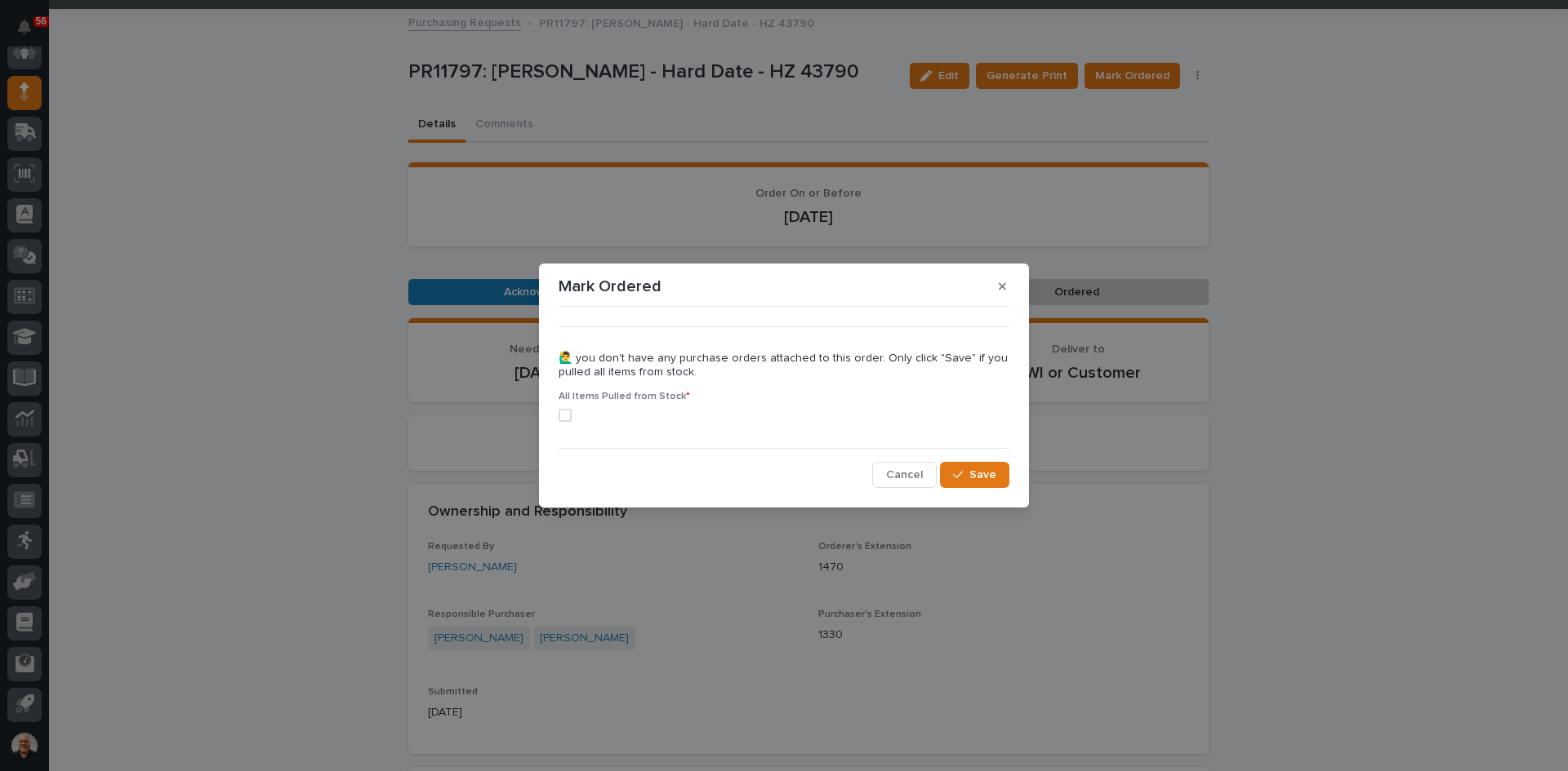
click at [563, 415] on span at bounding box center [566, 416] width 14 height 14
click at [982, 480] on span "Save" at bounding box center [983, 475] width 27 height 12
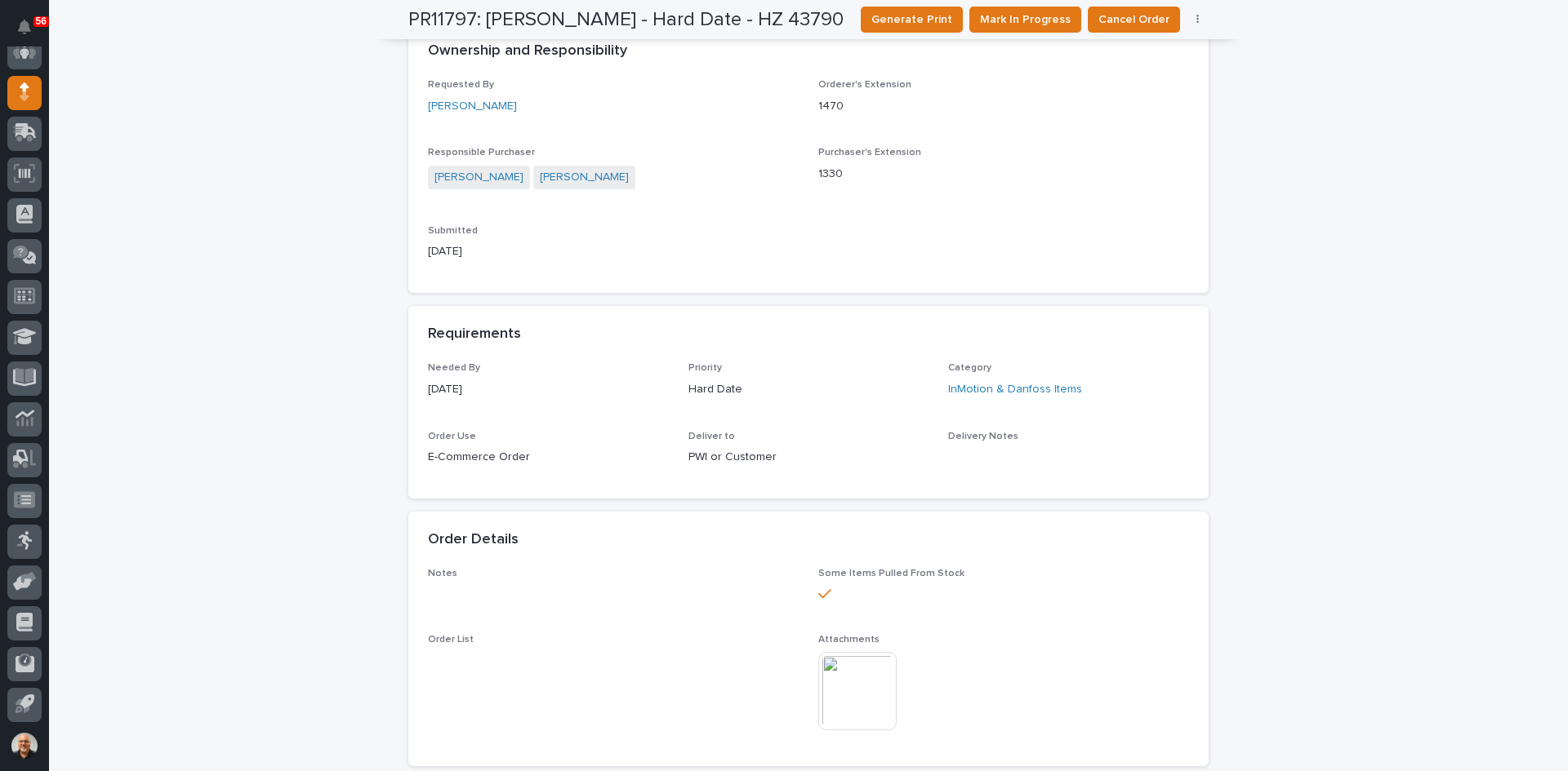
scroll to position [0, 0]
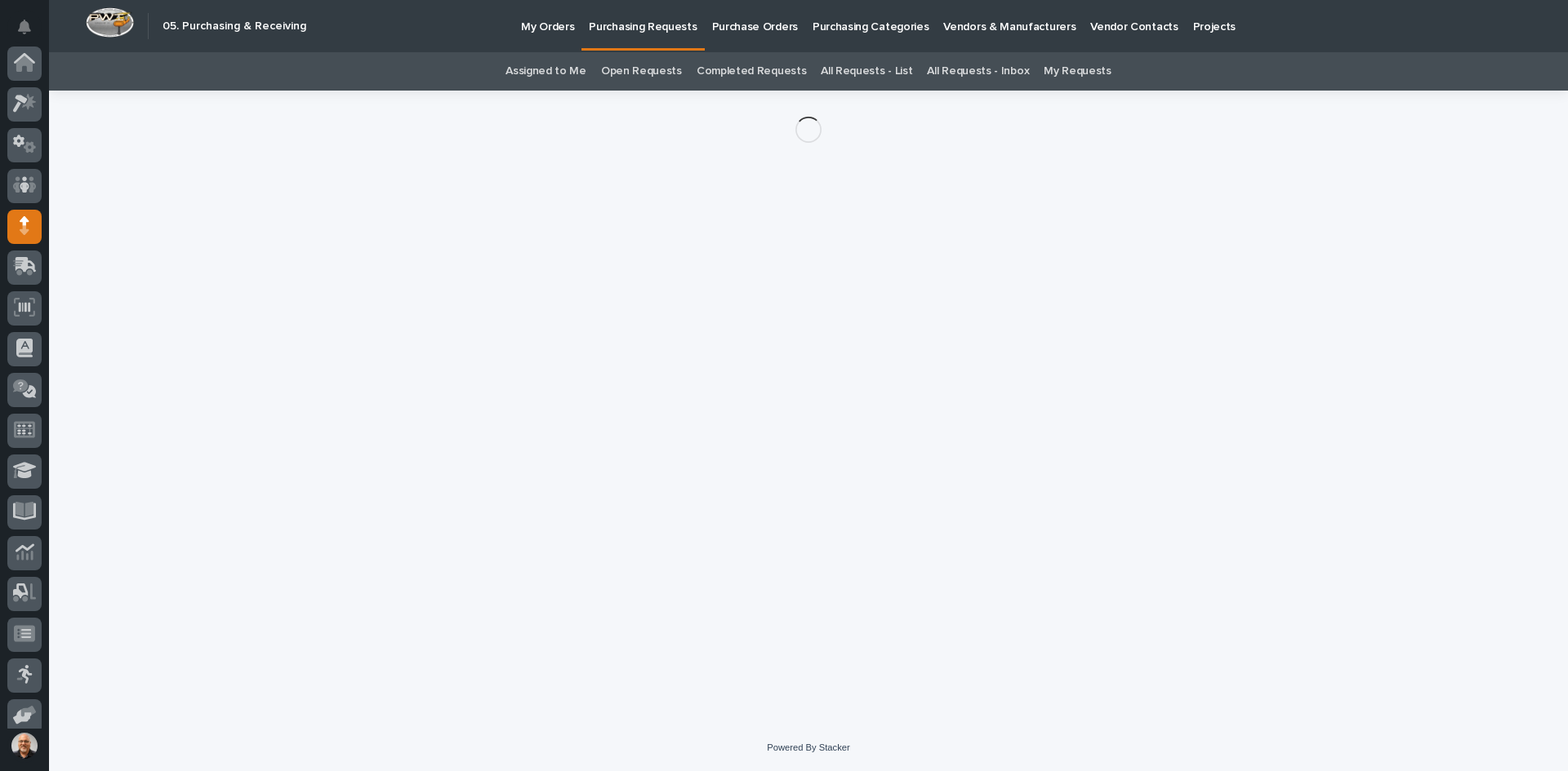
scroll to position [134, 0]
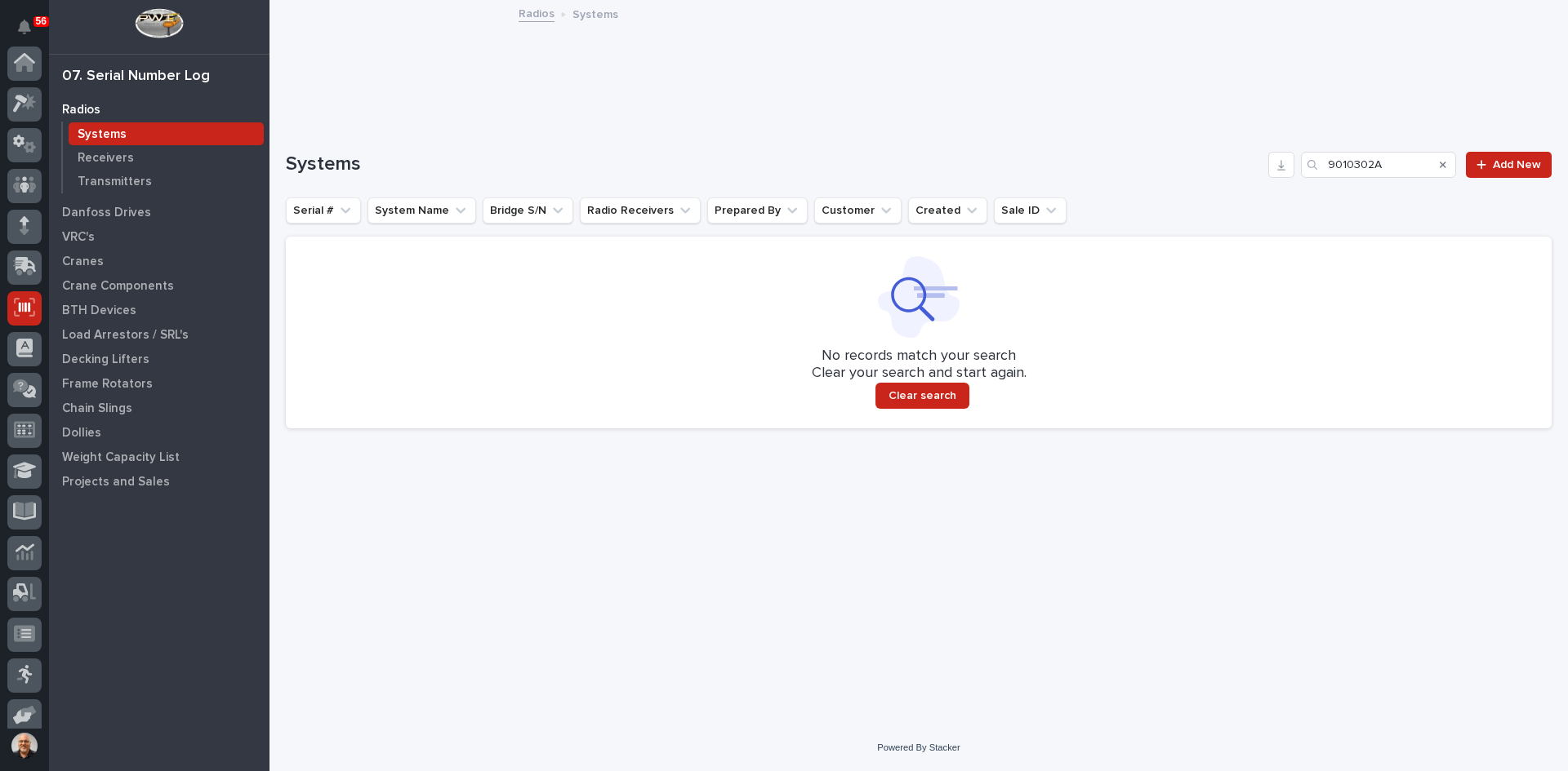
scroll to position [134, 0]
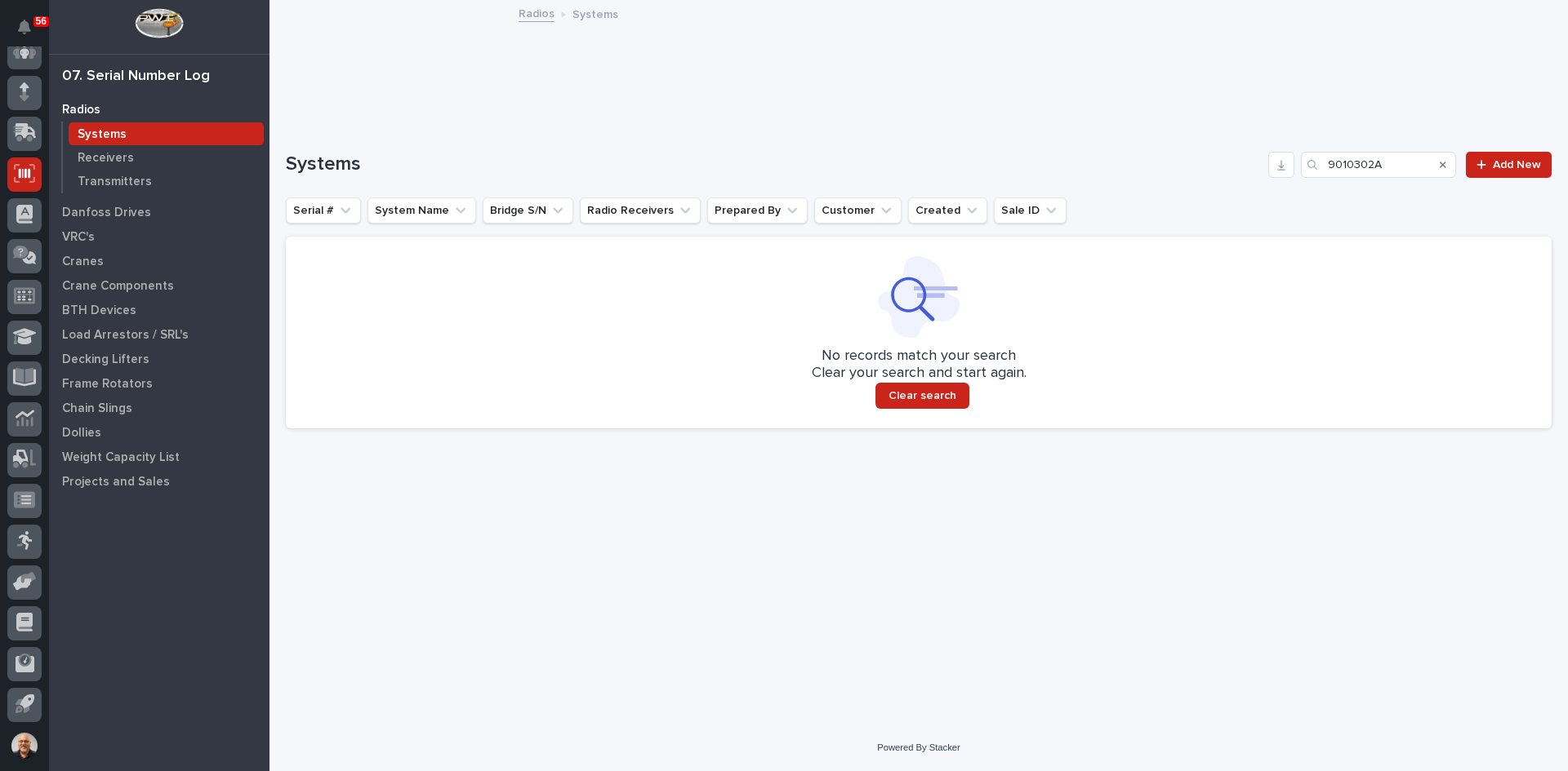
drag, startPoint x: 1388, startPoint y: 166, endPoint x: 1241, endPoint y: 169, distance: 147.0
click at [1241, 169] on div "Systems 9010302A Add New" at bounding box center [918, 164] width 1266 height 26
type input "248210"
